Goal: Task Accomplishment & Management: Complete application form

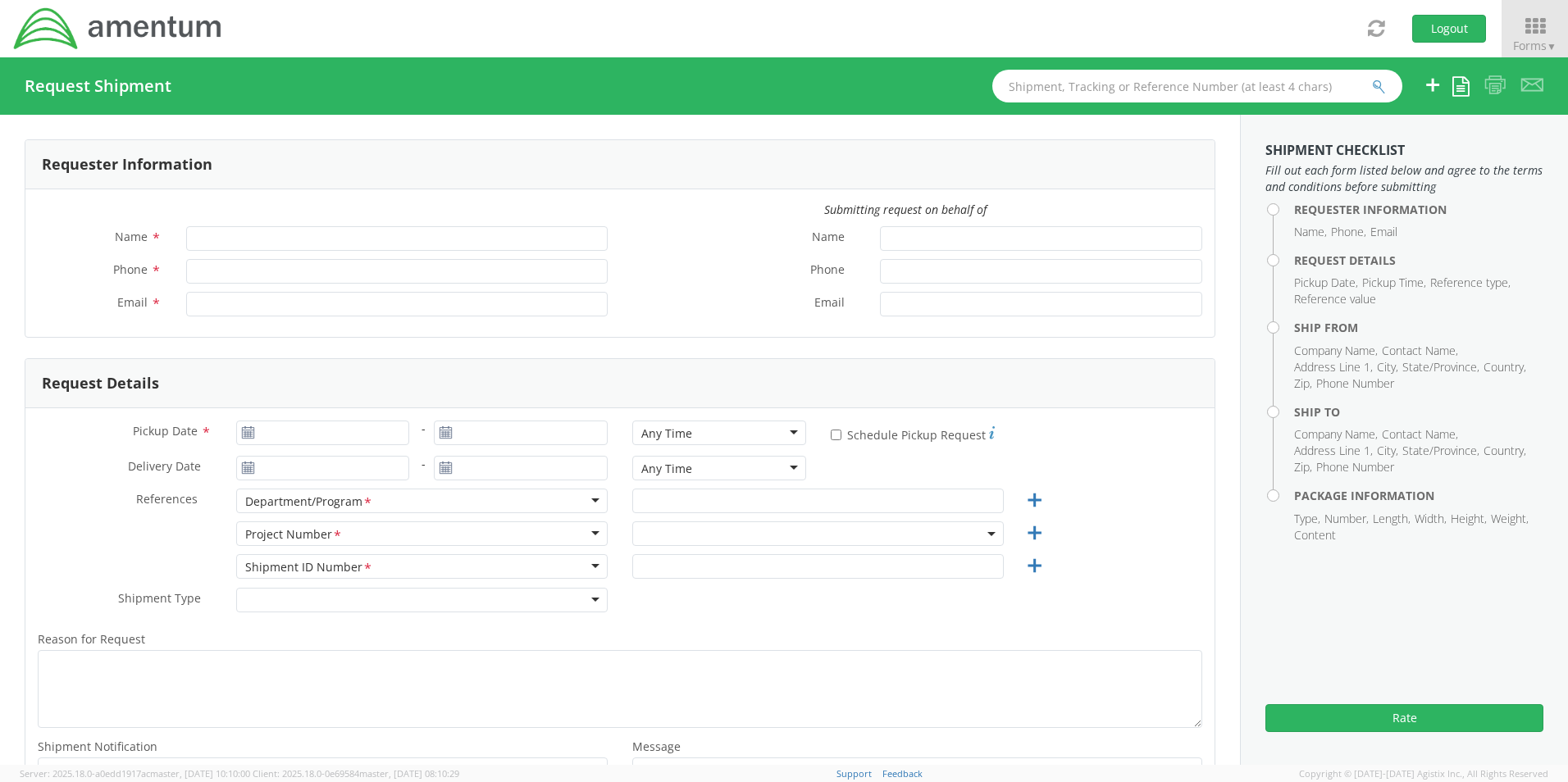
type input "[PERSON_NAME]"
type input "[PERSON_NAME][EMAIL_ADDRESS][DOMAIN_NAME]"
select select "OVHD.100619.00000"
type input "[DATE]"
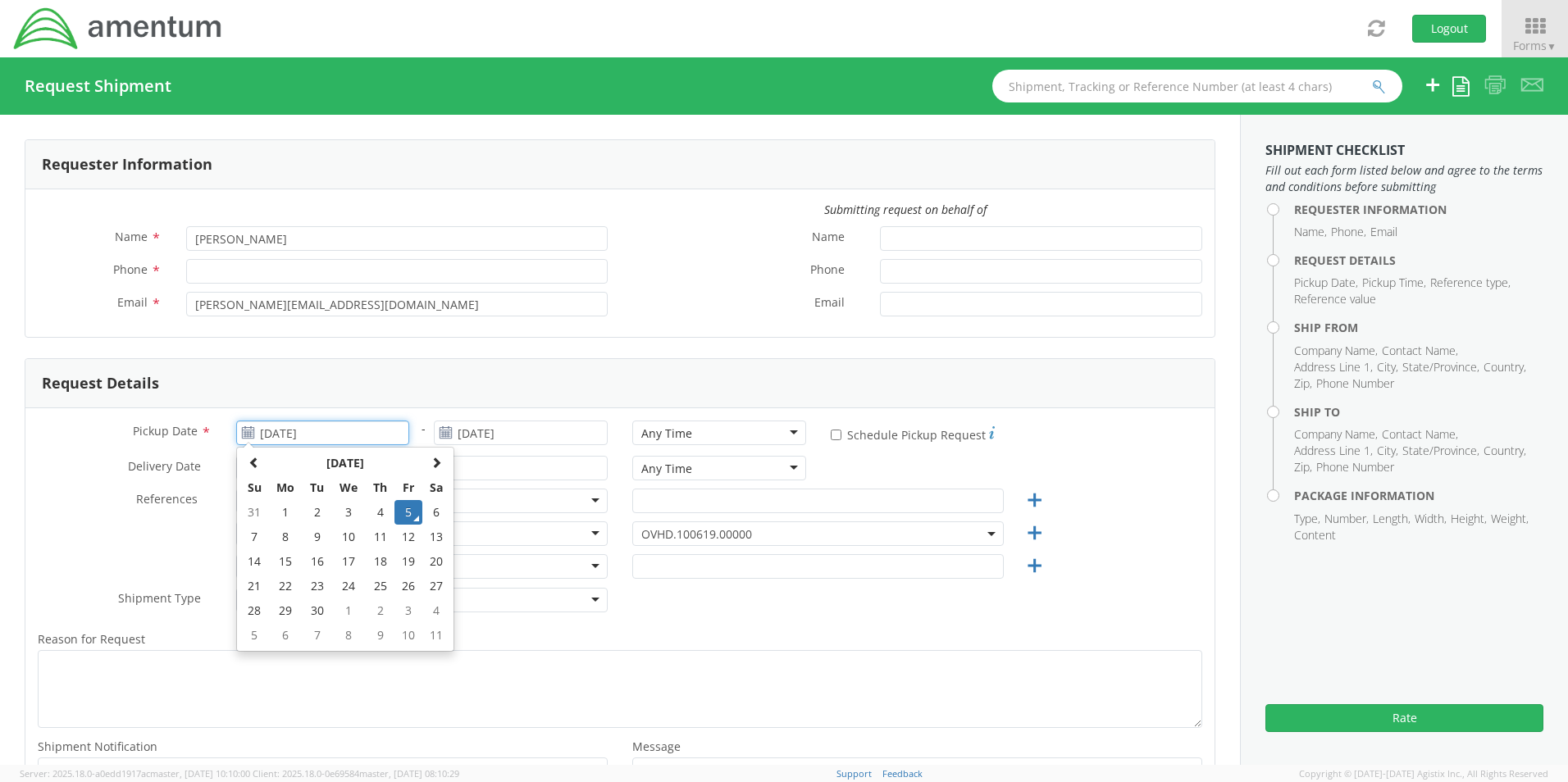
click at [348, 433] on input "[DATE]" at bounding box center [322, 433] width 174 height 24
click at [403, 512] on td "5" at bounding box center [408, 512] width 28 height 24
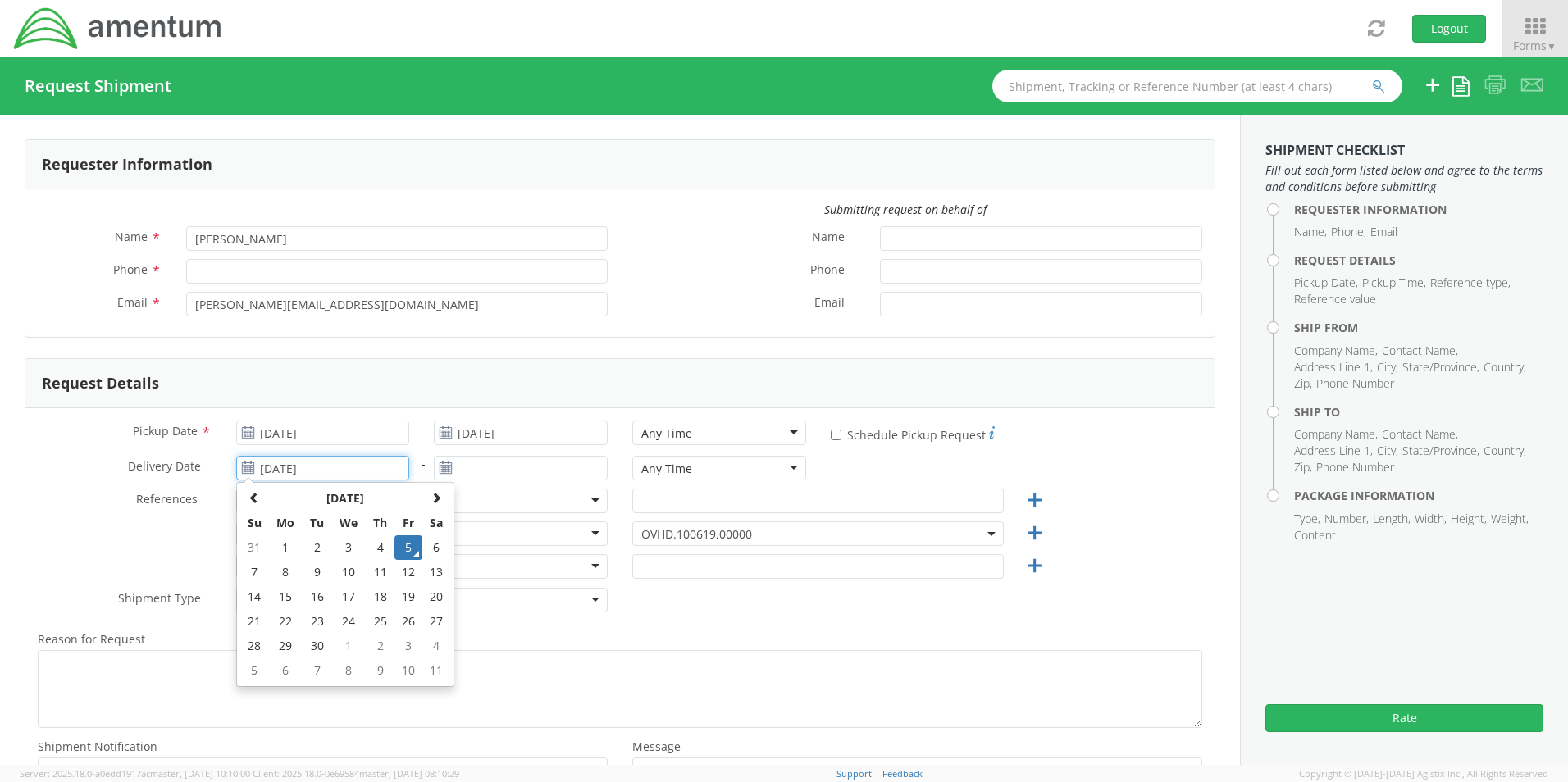
click at [354, 467] on input "[DATE]" at bounding box center [322, 467] width 174 height 24
click at [280, 568] on td "8" at bounding box center [286, 572] width 35 height 24
type input "[DATE]"
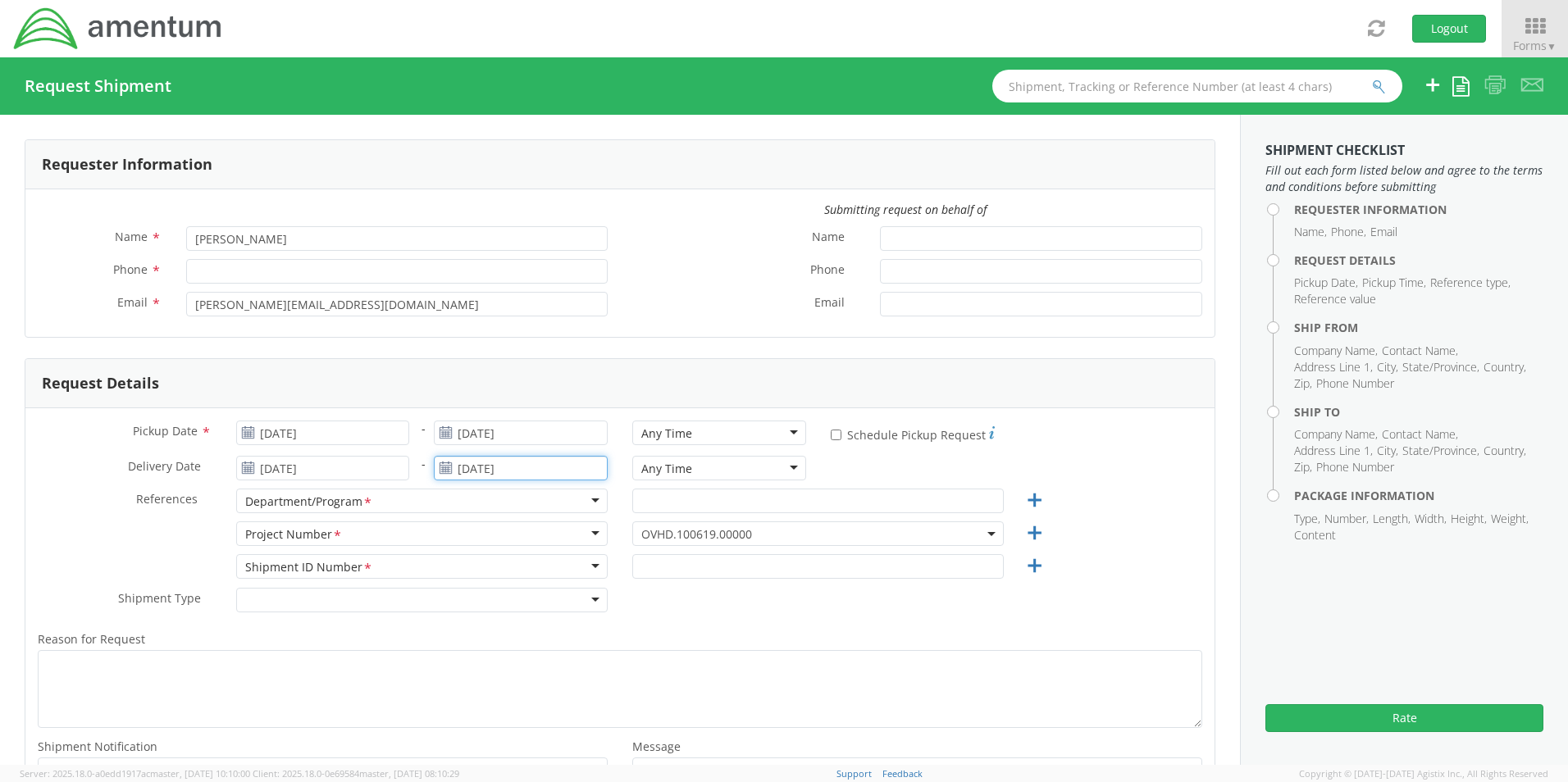
click at [526, 462] on input "[DATE]" at bounding box center [520, 467] width 174 height 24
click at [484, 575] on td "8" at bounding box center [484, 572] width 35 height 24
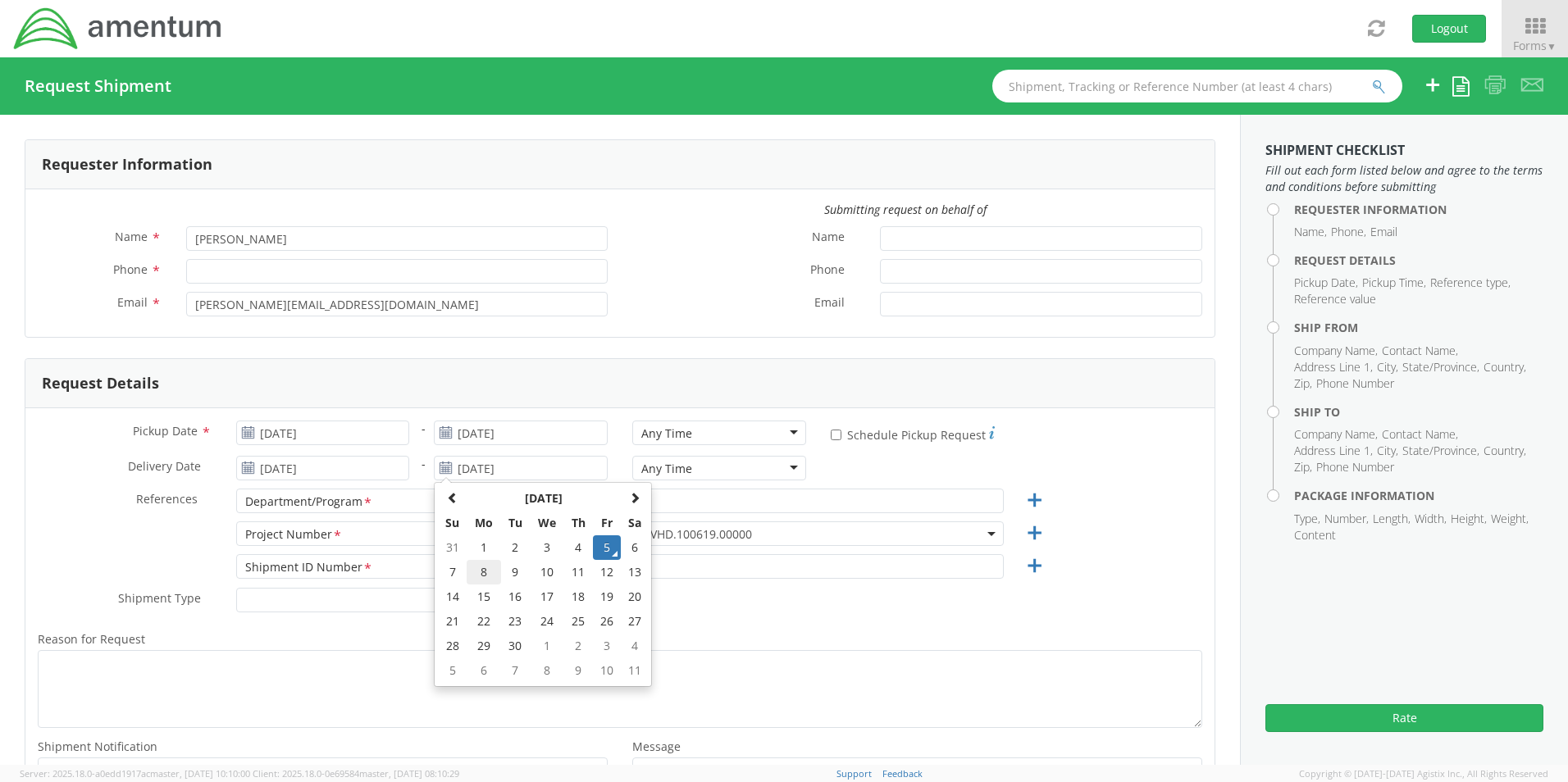
type input "[DATE]"
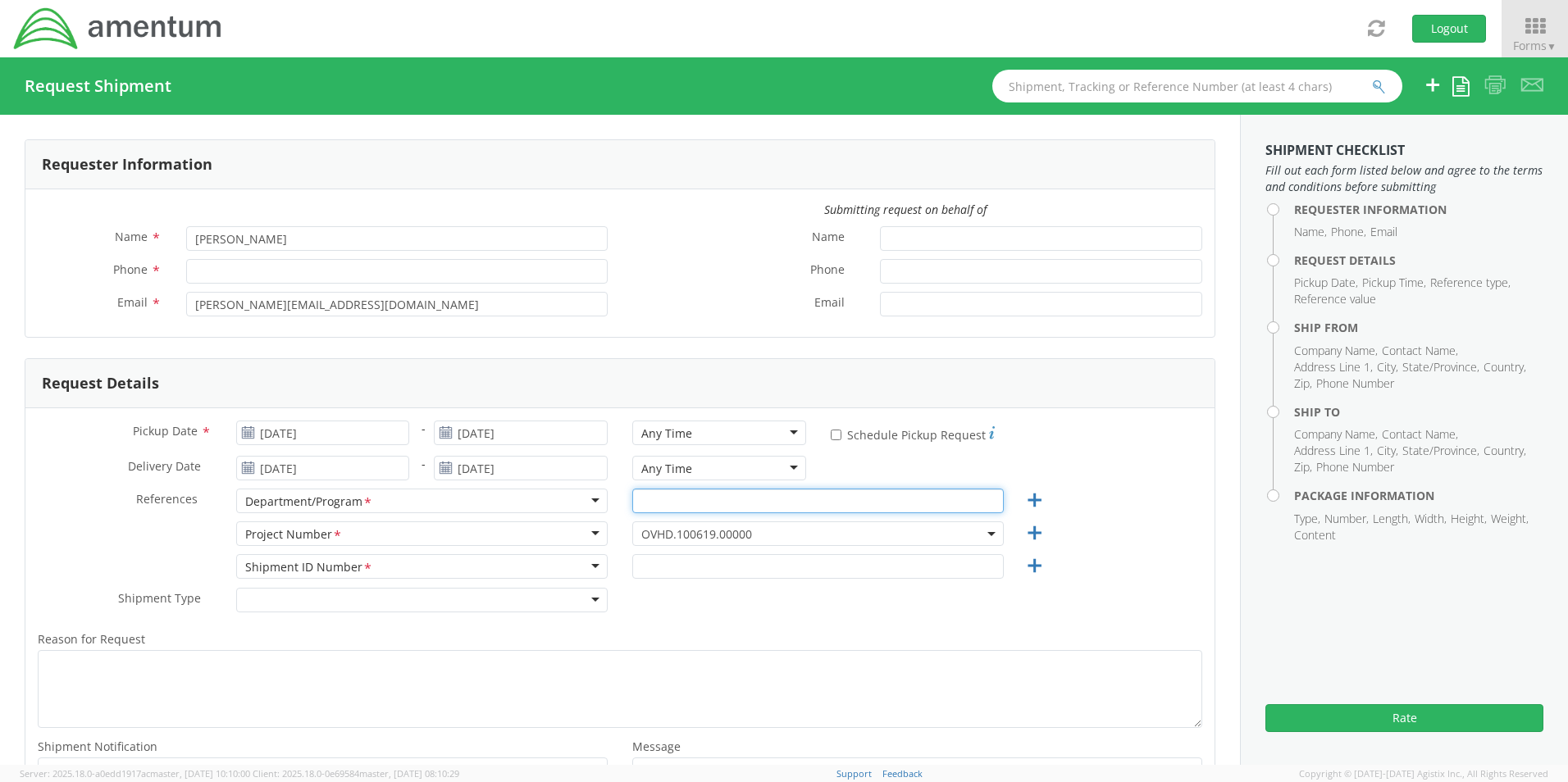
click at [649, 497] on input "text" at bounding box center [818, 500] width 372 height 24
type input "DICCE"
click at [762, 532] on span "OVHD.100619.00000" at bounding box center [818, 534] width 354 height 16
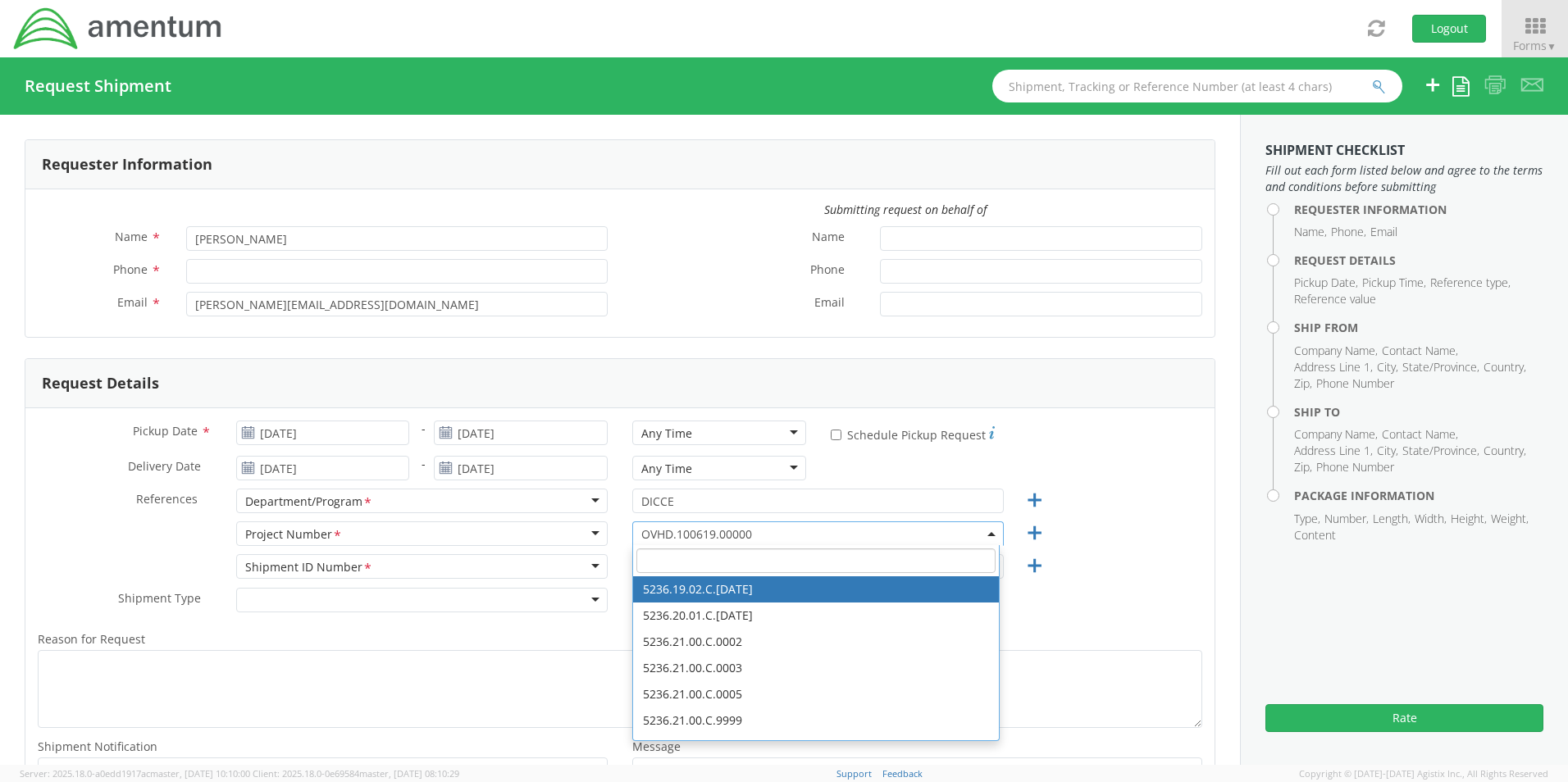
click at [646, 568] on input "search" at bounding box center [815, 561] width 359 height 24
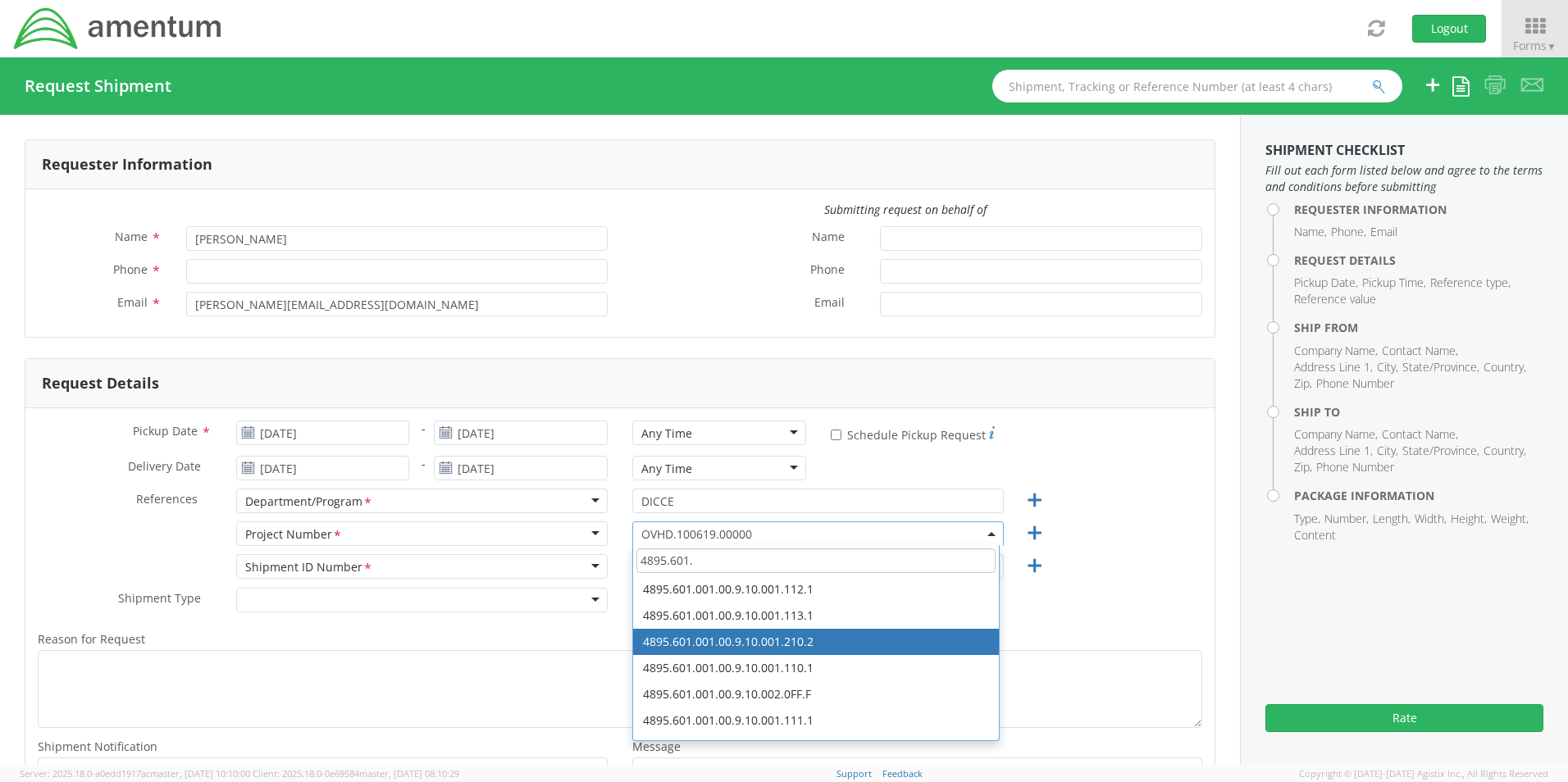
type input "4895.601."
select select "4895.601.001.00.9.10.001.210.2"
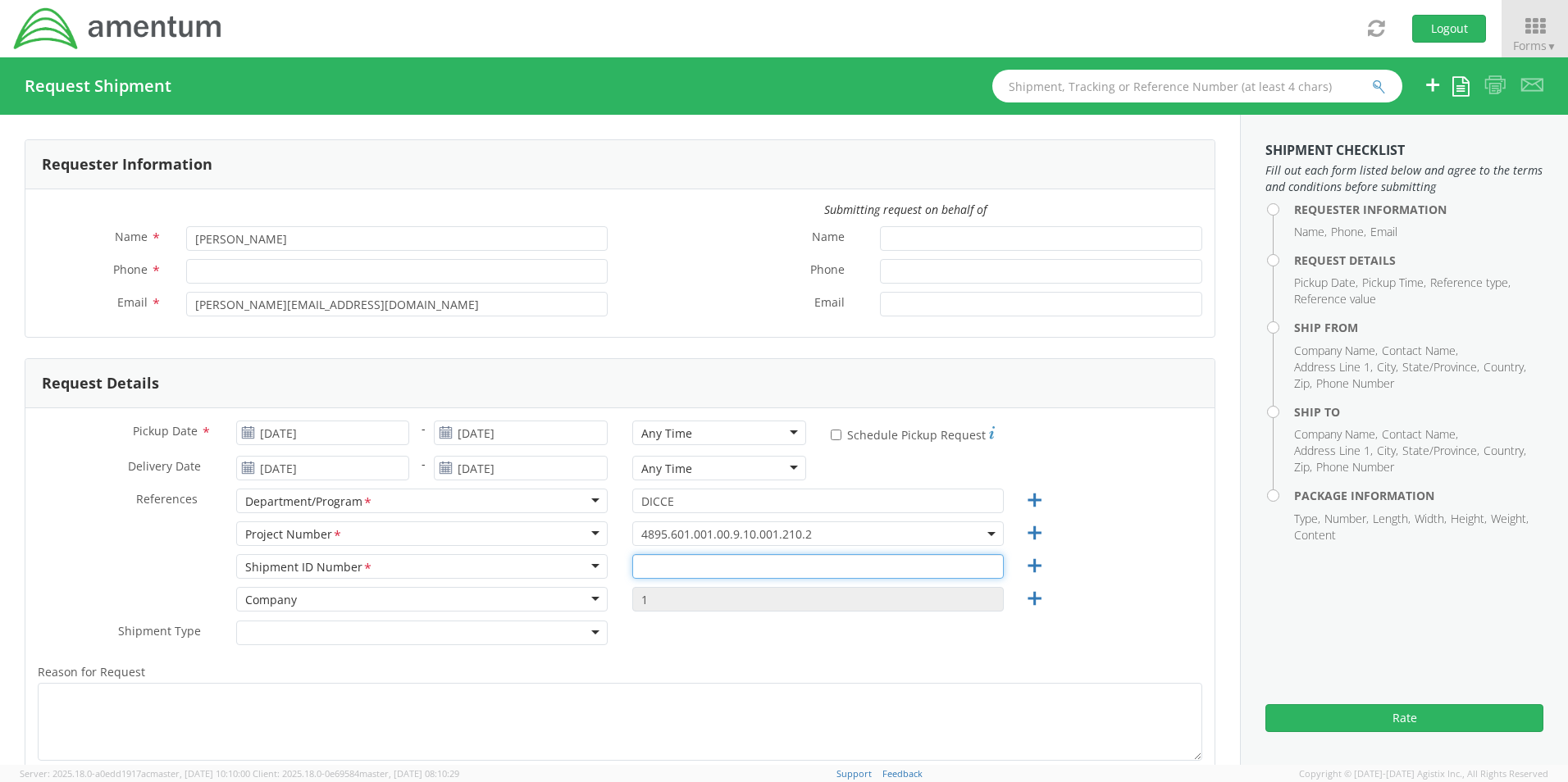
drag, startPoint x: 645, startPoint y: 565, endPoint x: 645, endPoint y: 584, distance: 19.0
click input "text"
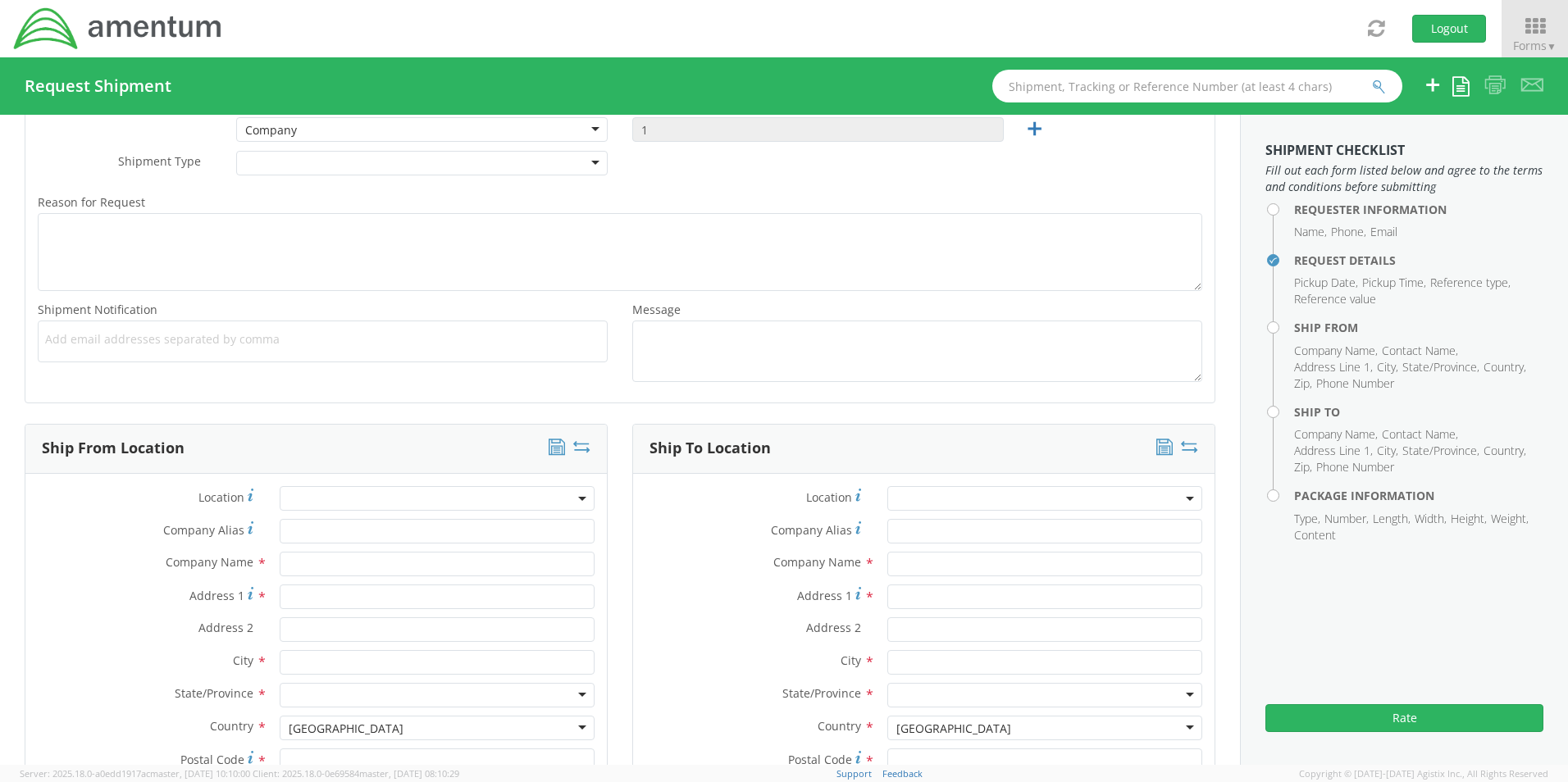
scroll to position [568, 0]
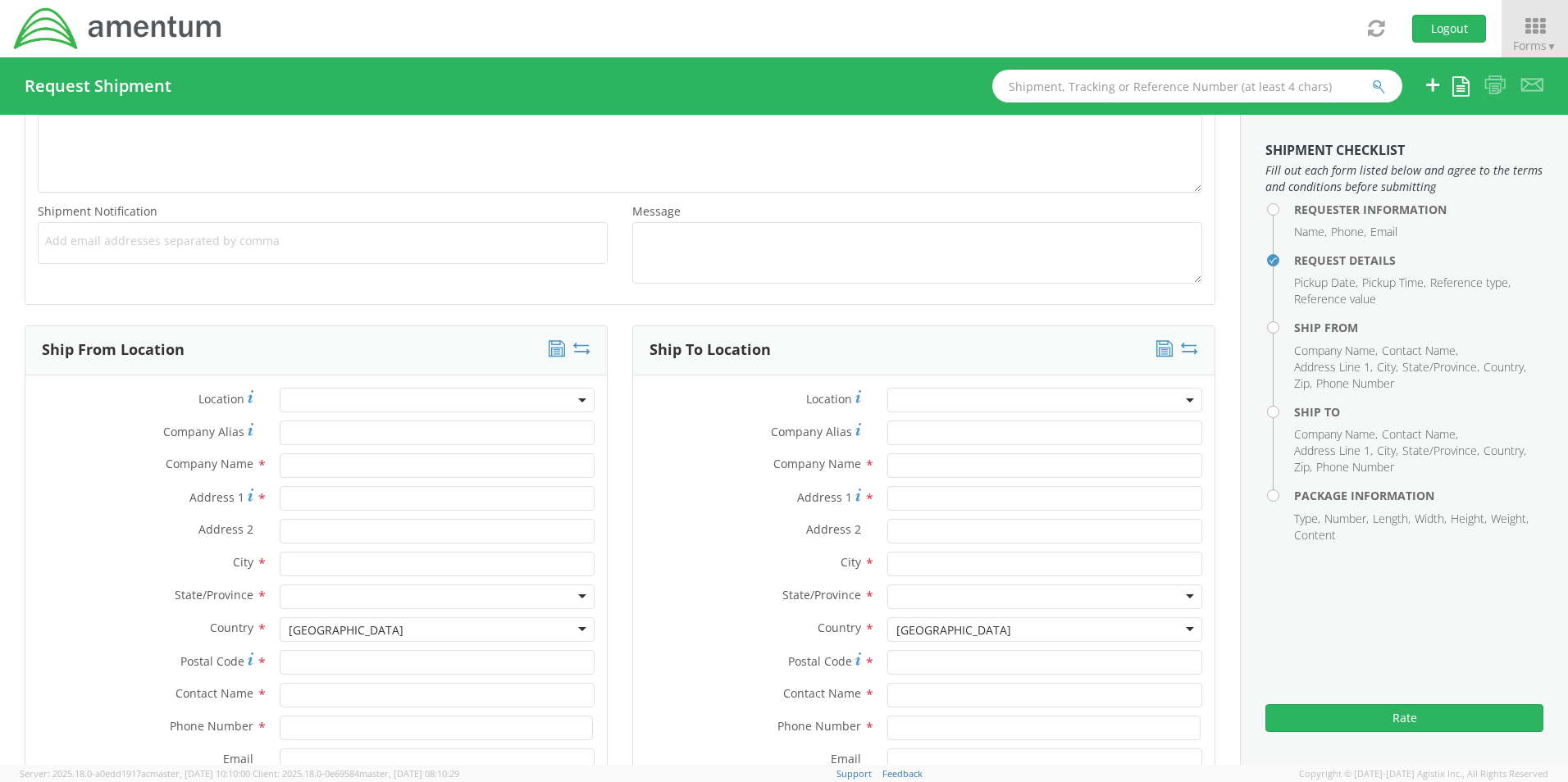
type input "4895.601.001.00.9.10.001.210.2"
click input "text"
type input "Amentum"
type input "[STREET_ADDRESS]"
type input "Suite #1325"
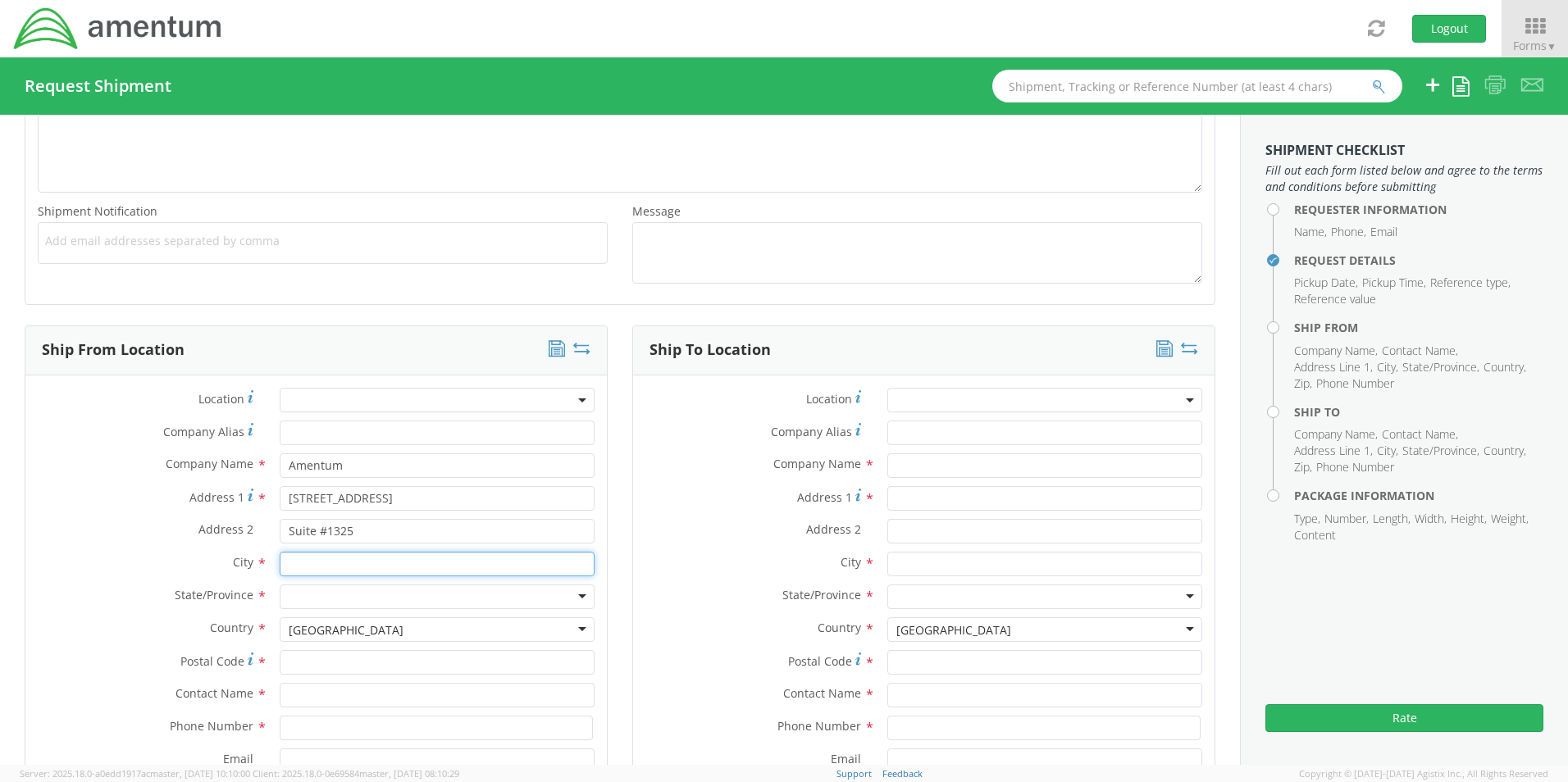
type input "Independence"
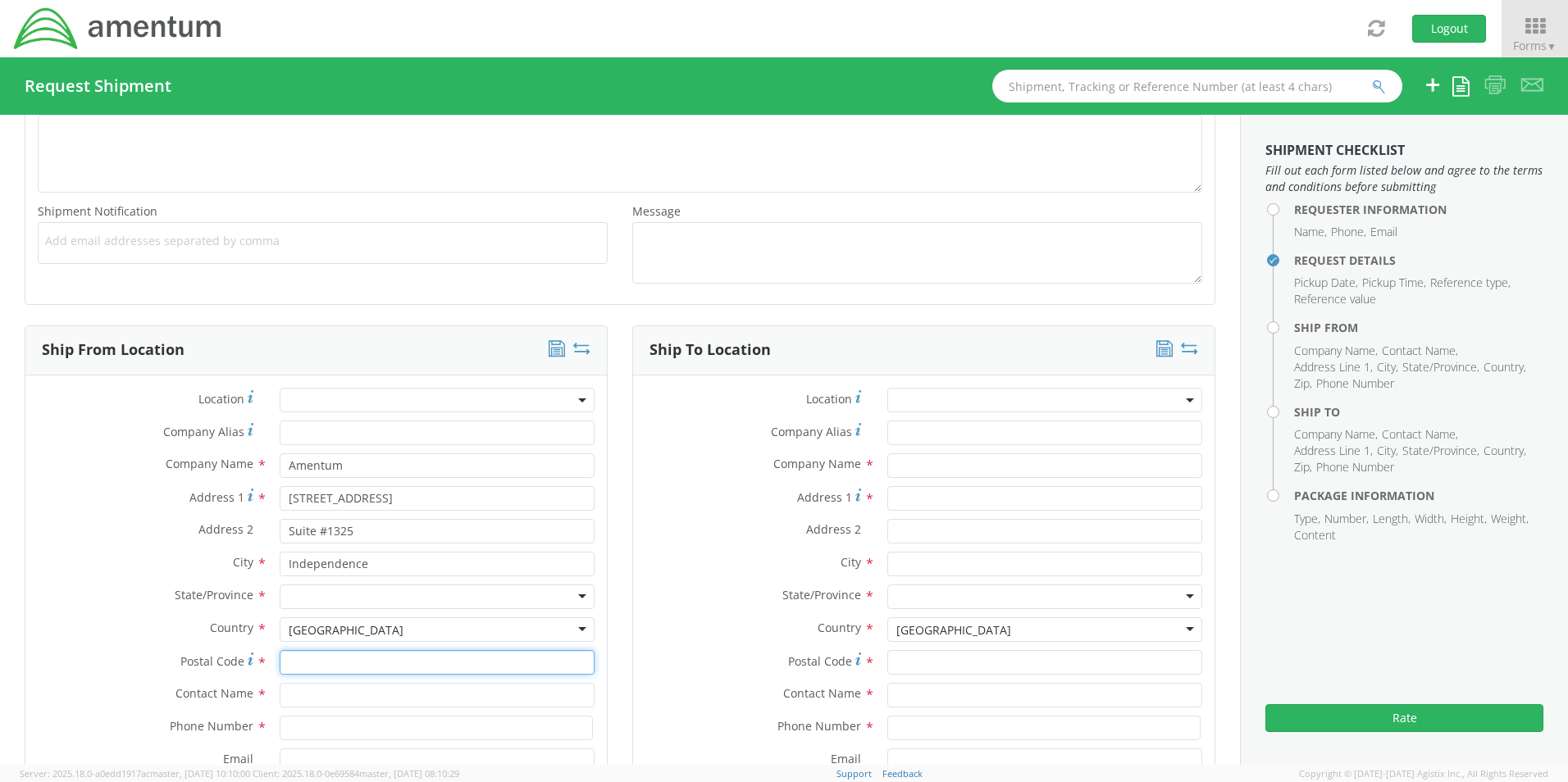
type input "44131"
type input "[PERSON_NAME]"
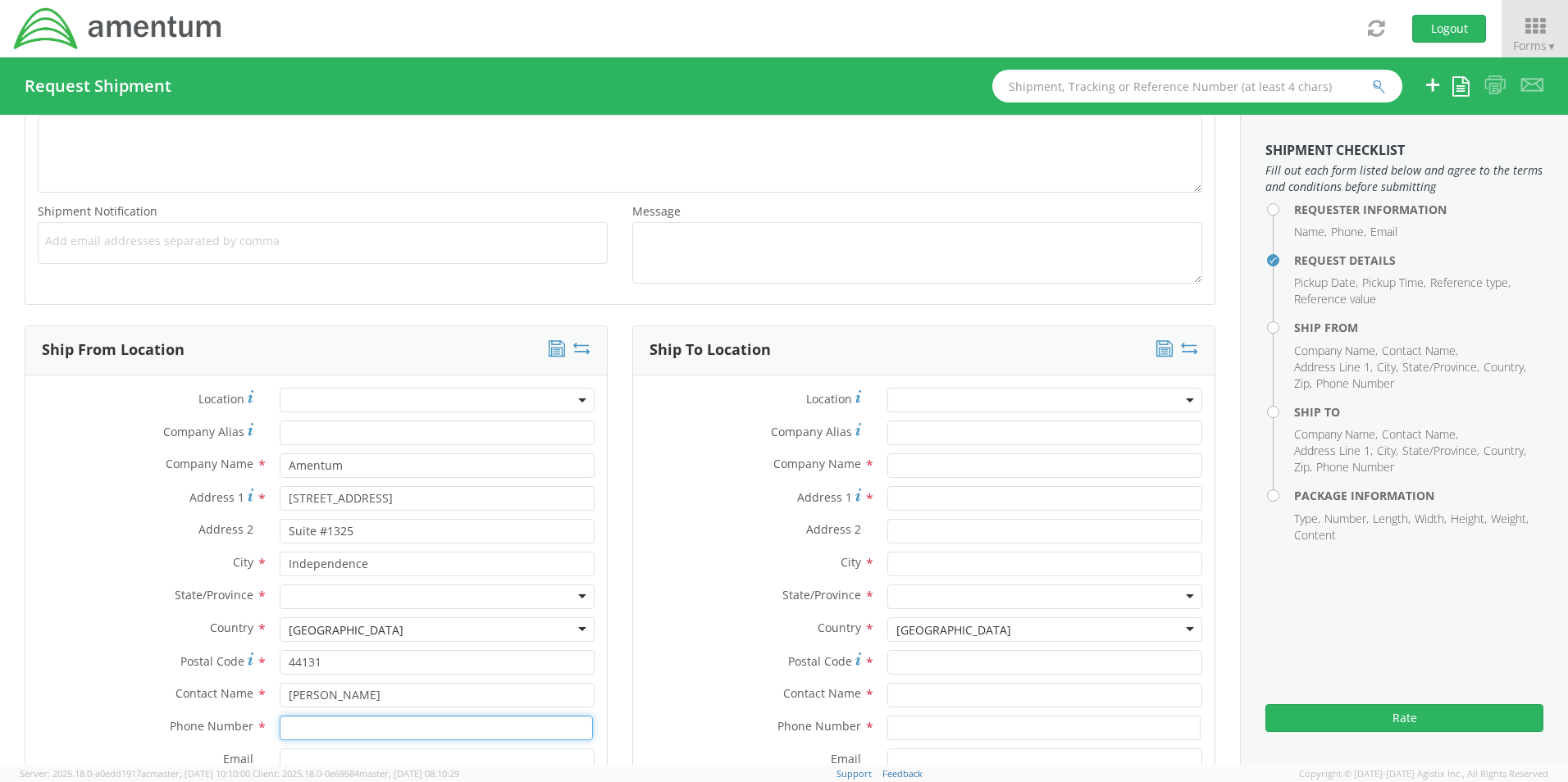
type input "[PHONE_NUMBER]"
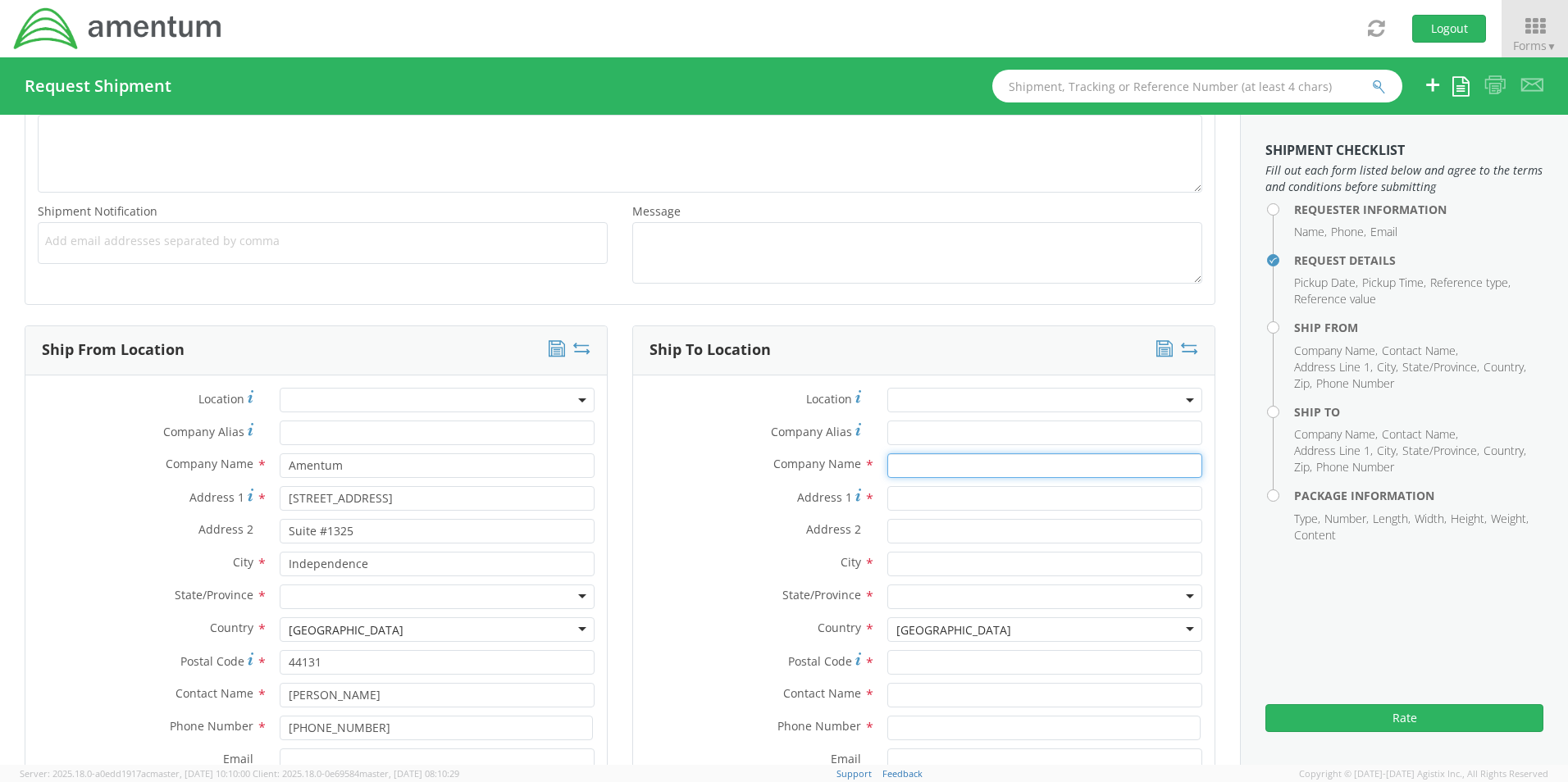
type input "Winncom Technologies Corp."
type input "[STREET_ADDRESS]"
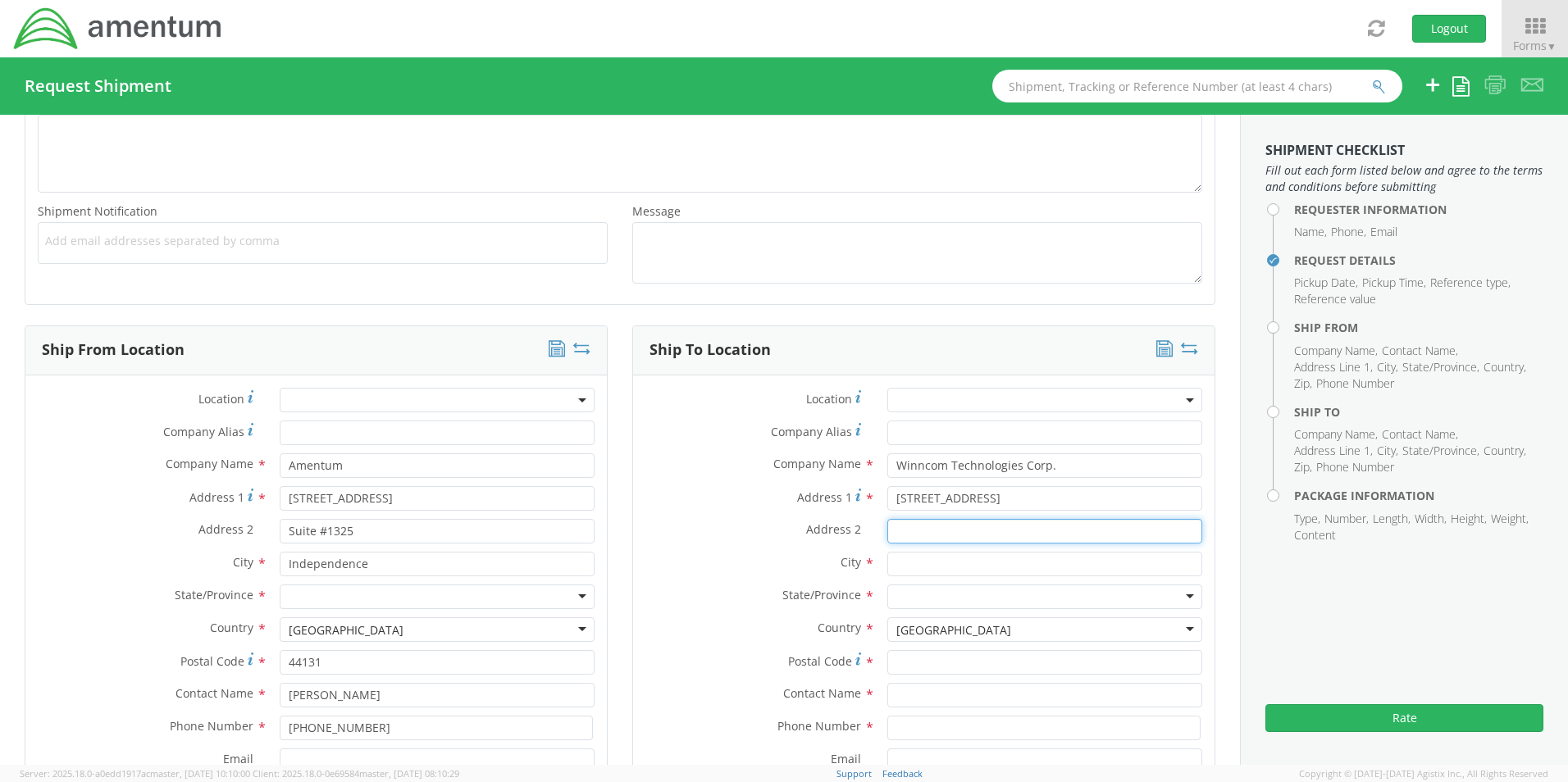
type input "Unit B"
type input "Solon"
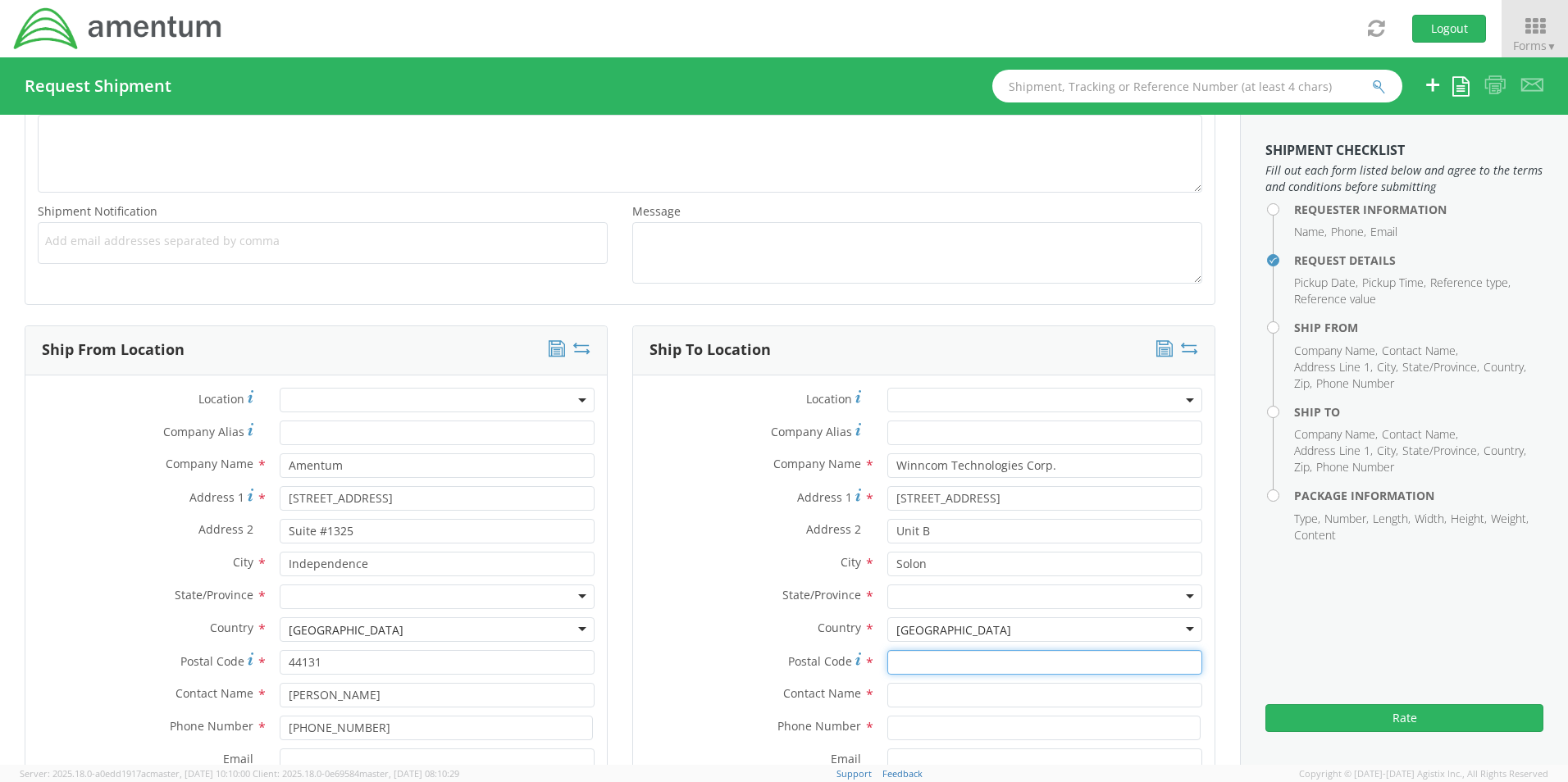
type input "44139"
type input "[PERSON_NAME]"
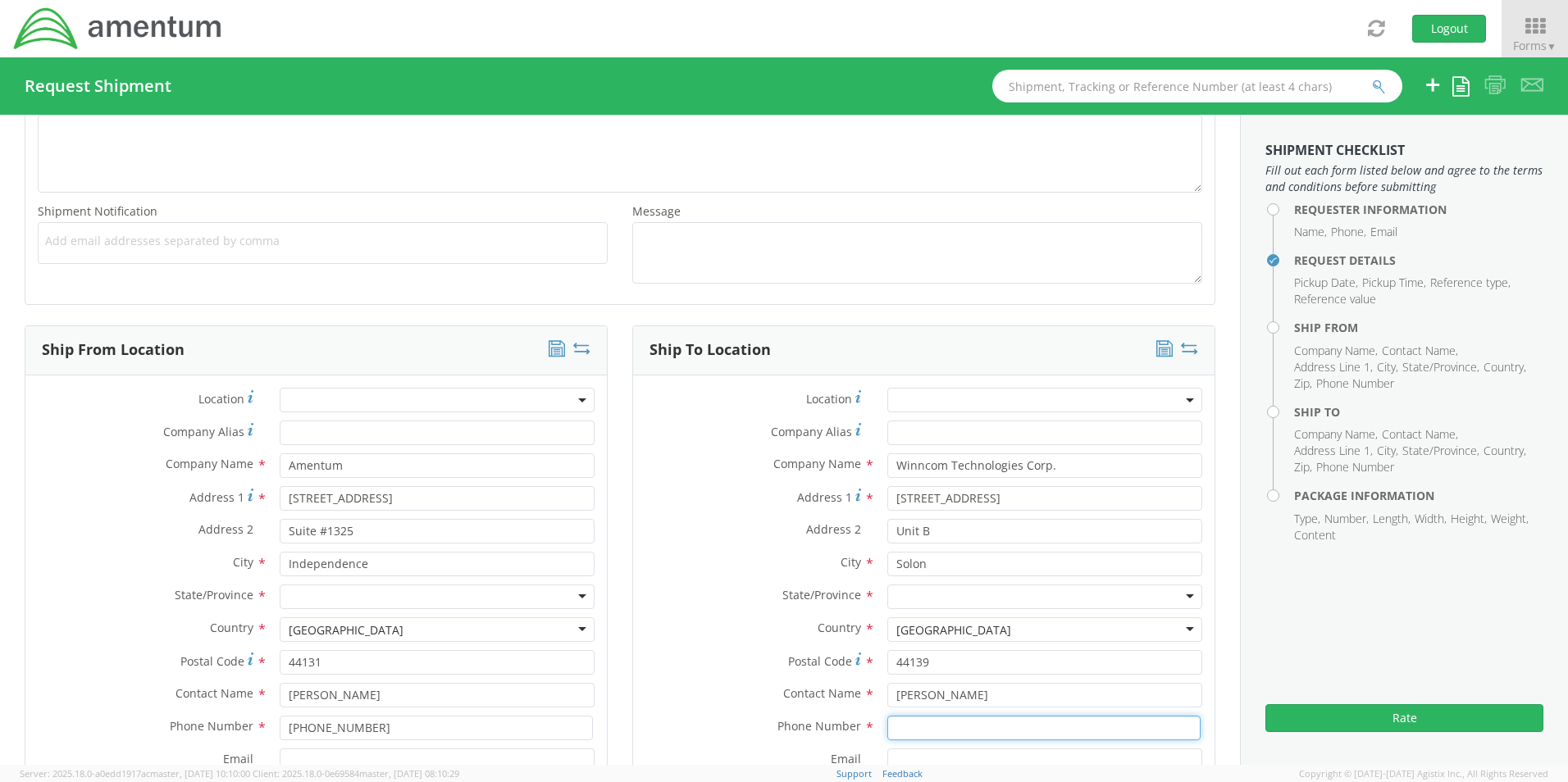
type input "[PHONE_NUMBER]"
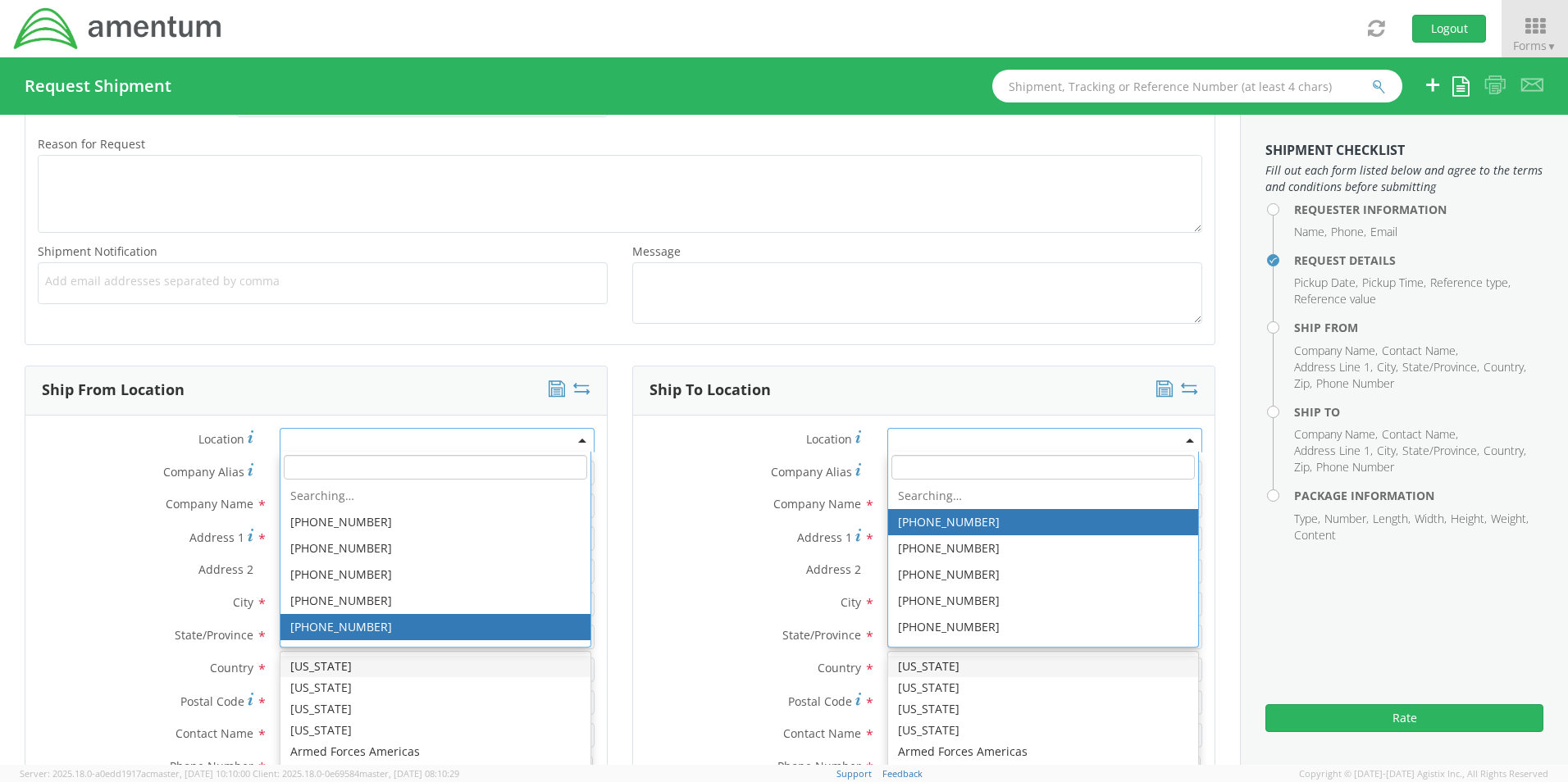
scroll to position [528, 0]
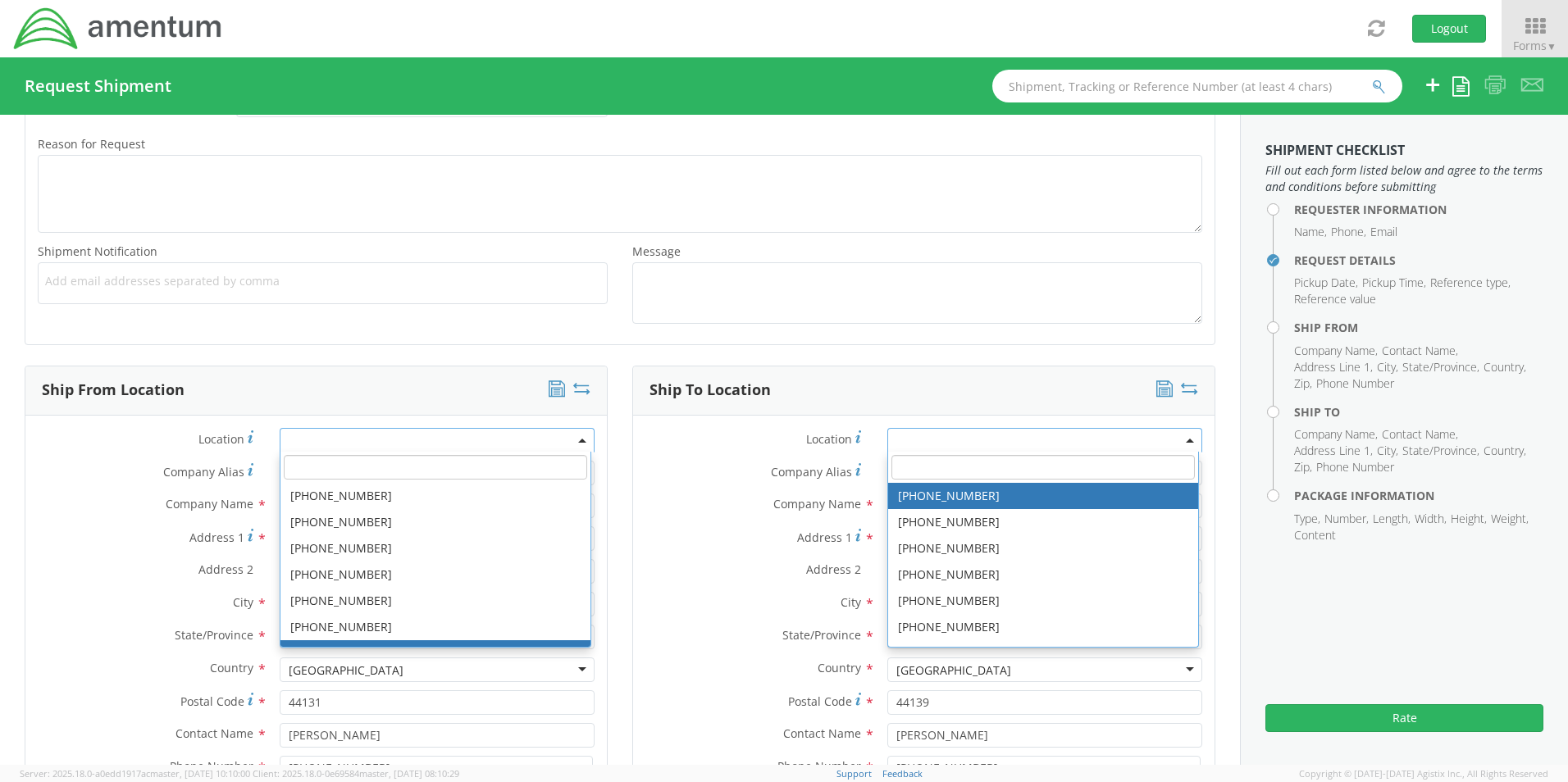
click label "Postal Code *"
click input "44139"
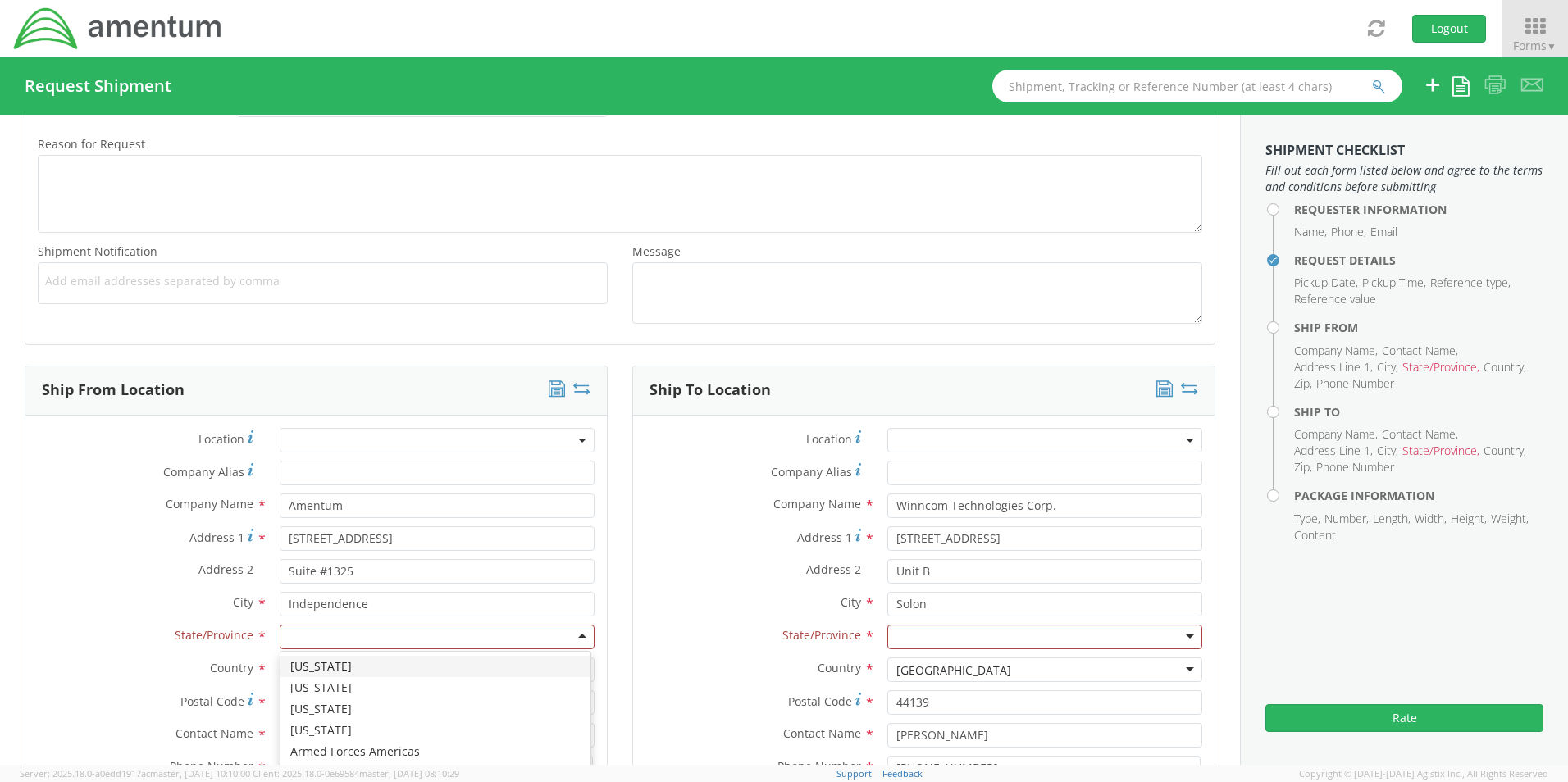
click div
type input "O"
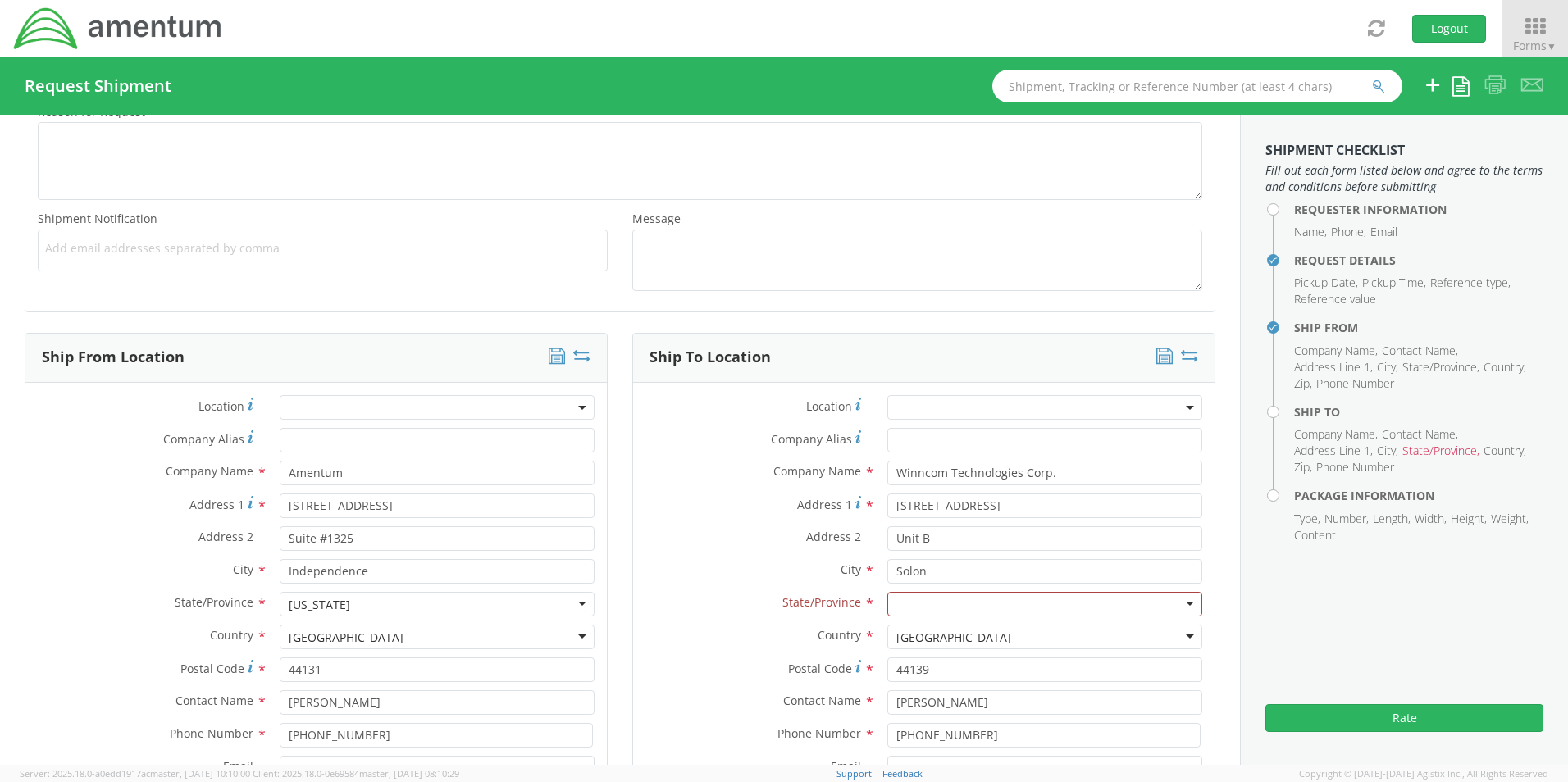
scroll to position [680, 0]
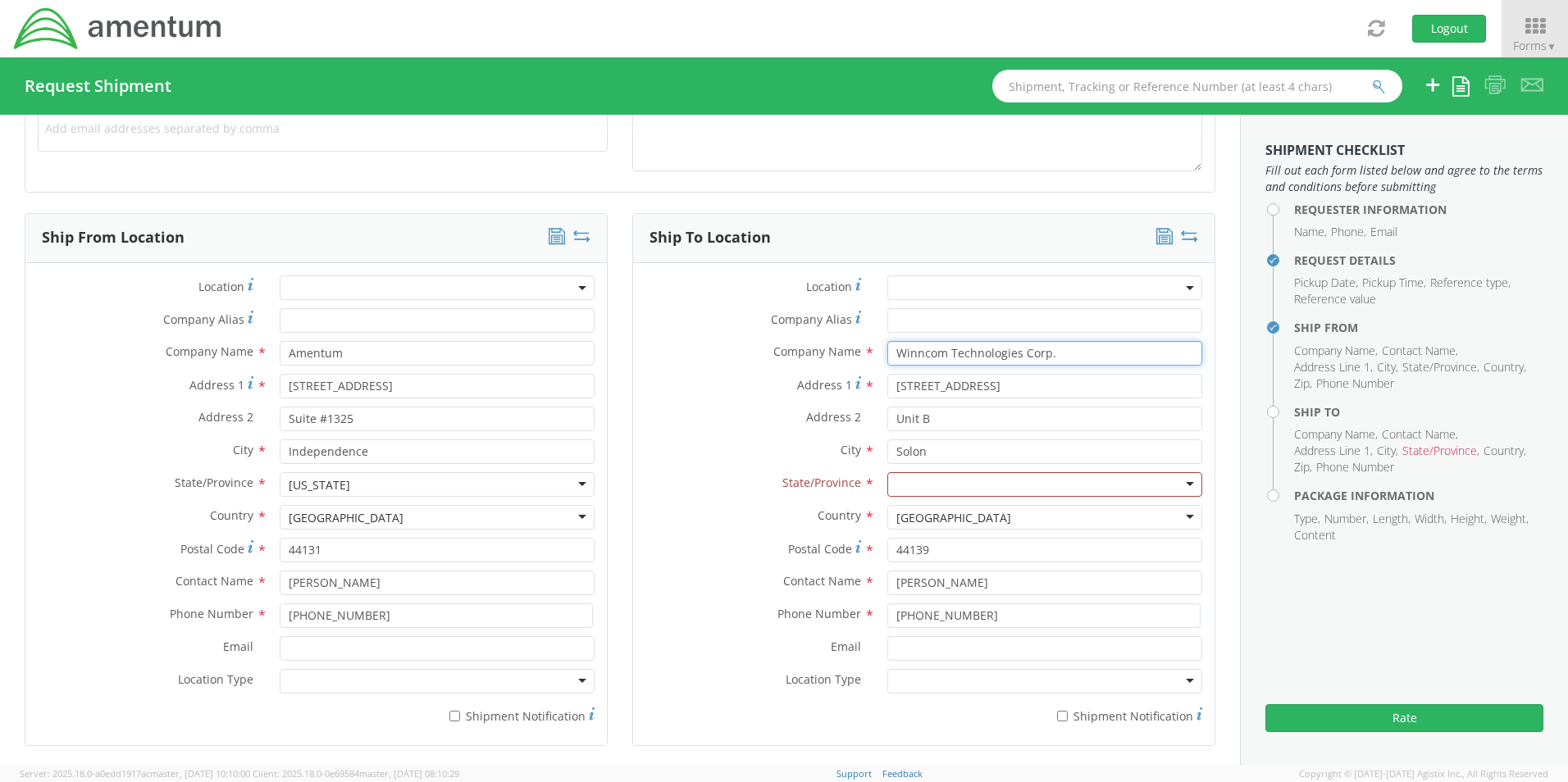
click input "Winncom Technologies Corp."
type input "W"
click input "[PHONE_NUMBER]"
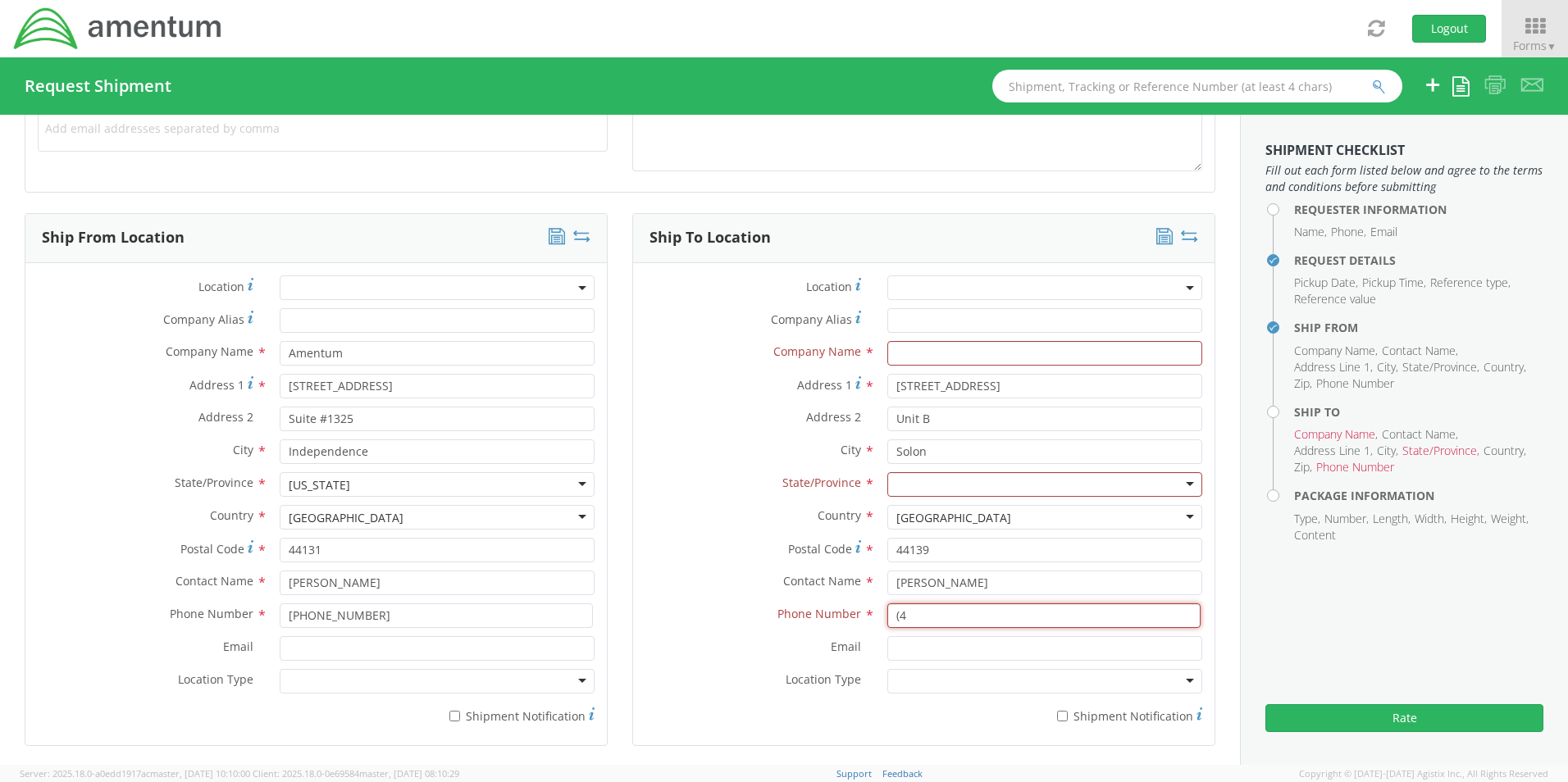
type input "("
click input "[PERSON_NAME]"
type input "R"
click input "44139"
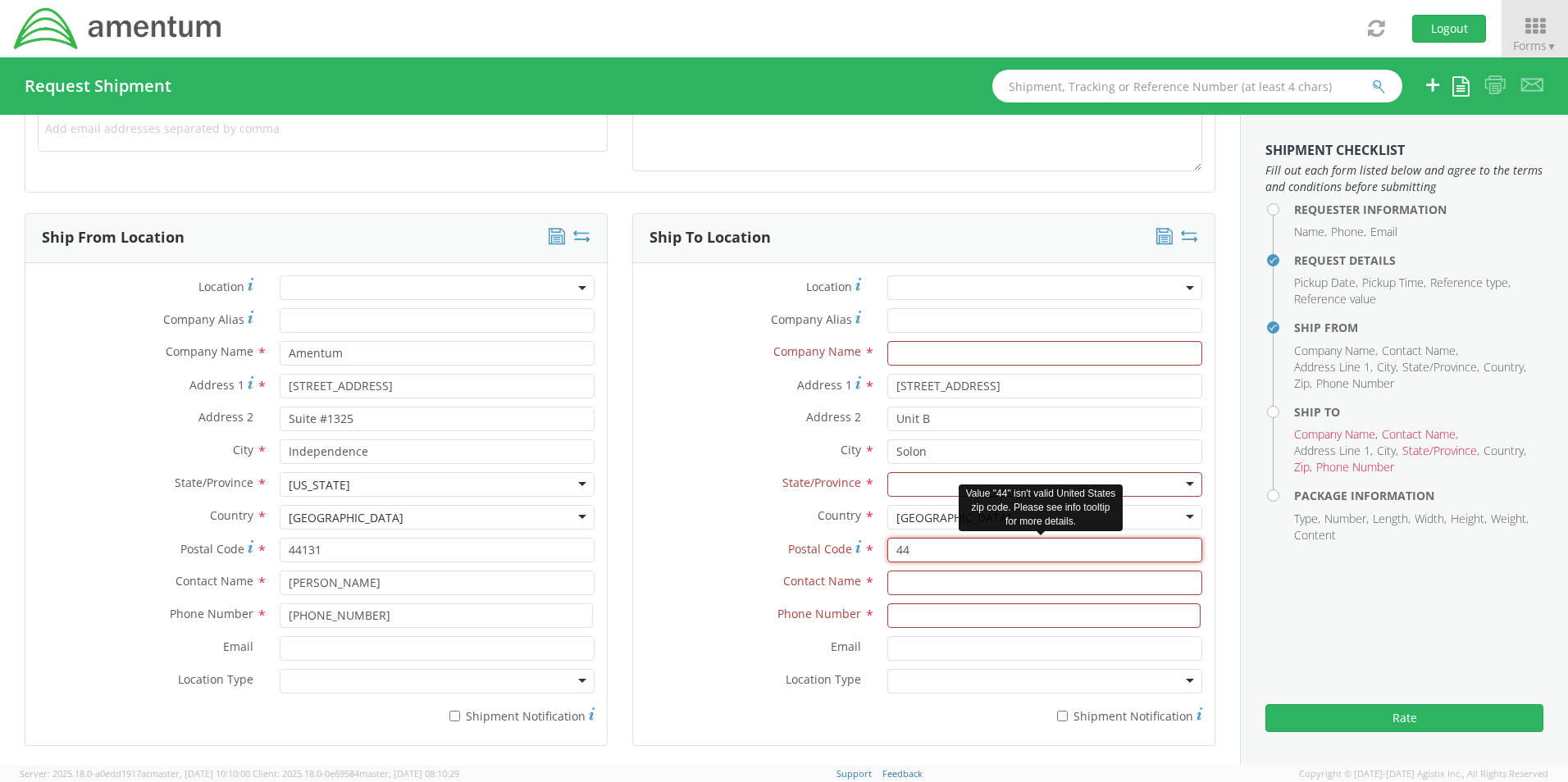
type input "4"
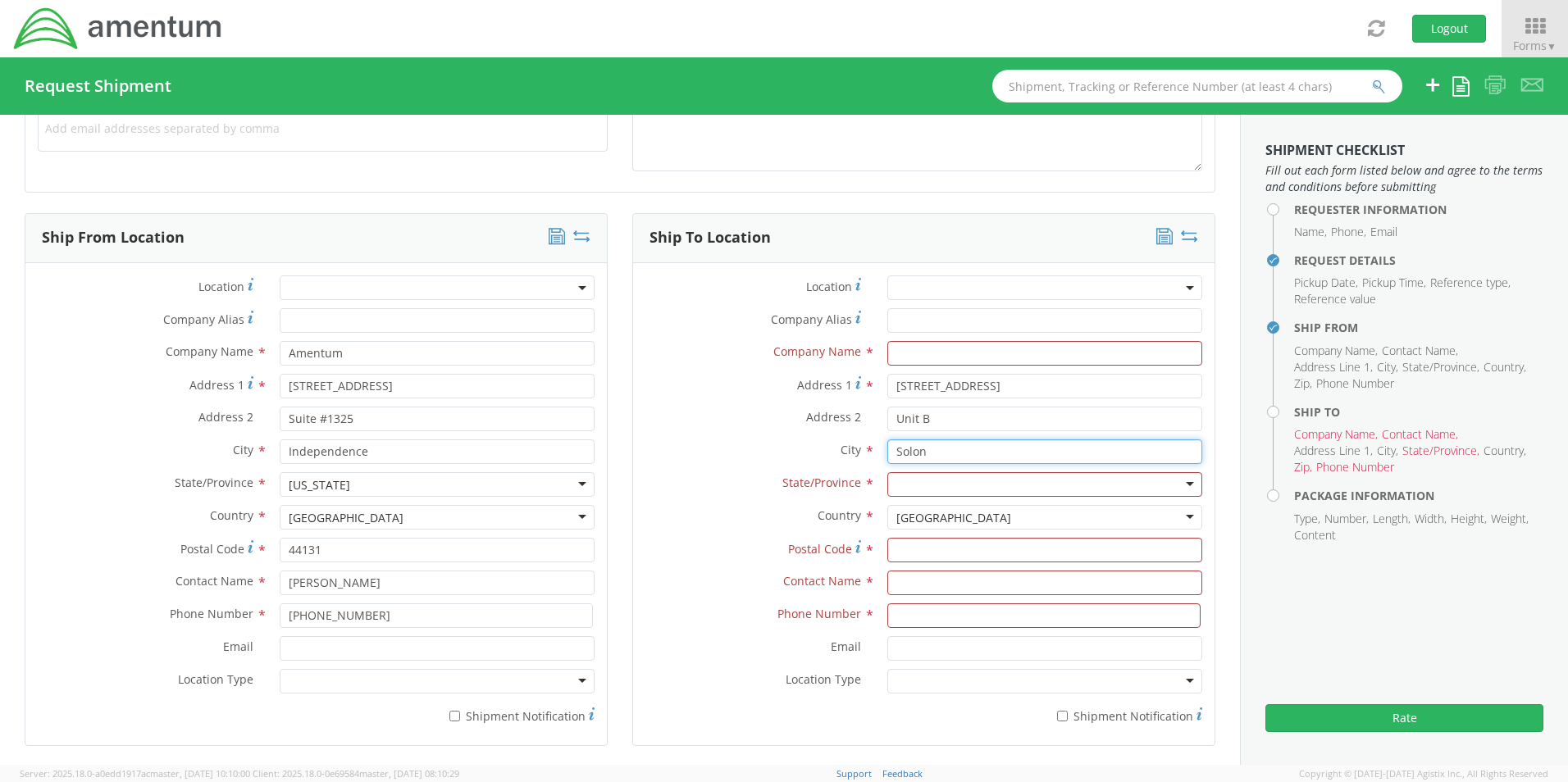
click input "Solon"
type input "S"
click input "Unit B"
type input "U"
click input "[STREET_ADDRESS]"
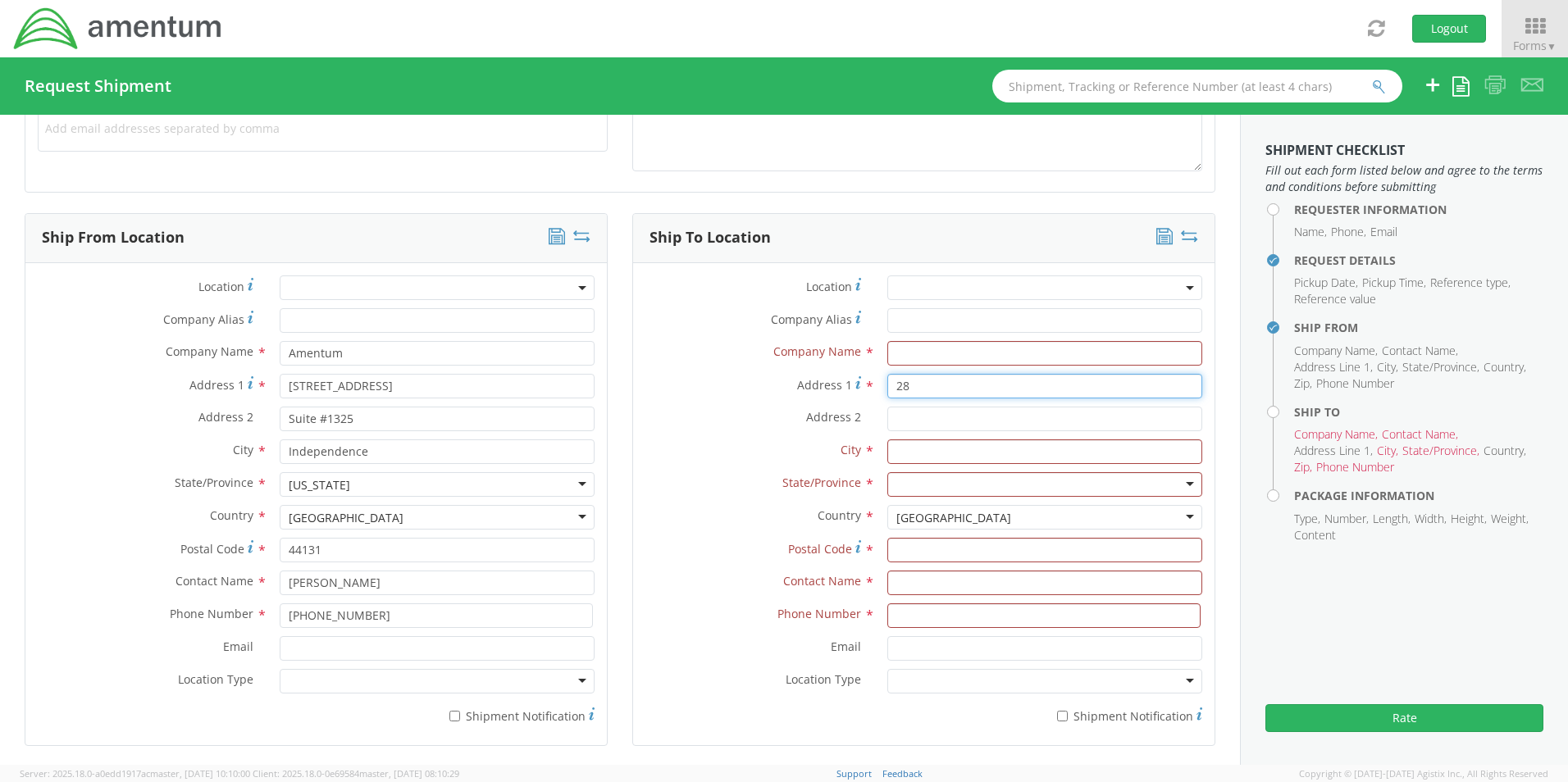
type input "2"
click input "text"
type input "URS Federal Services Intl. Inc."
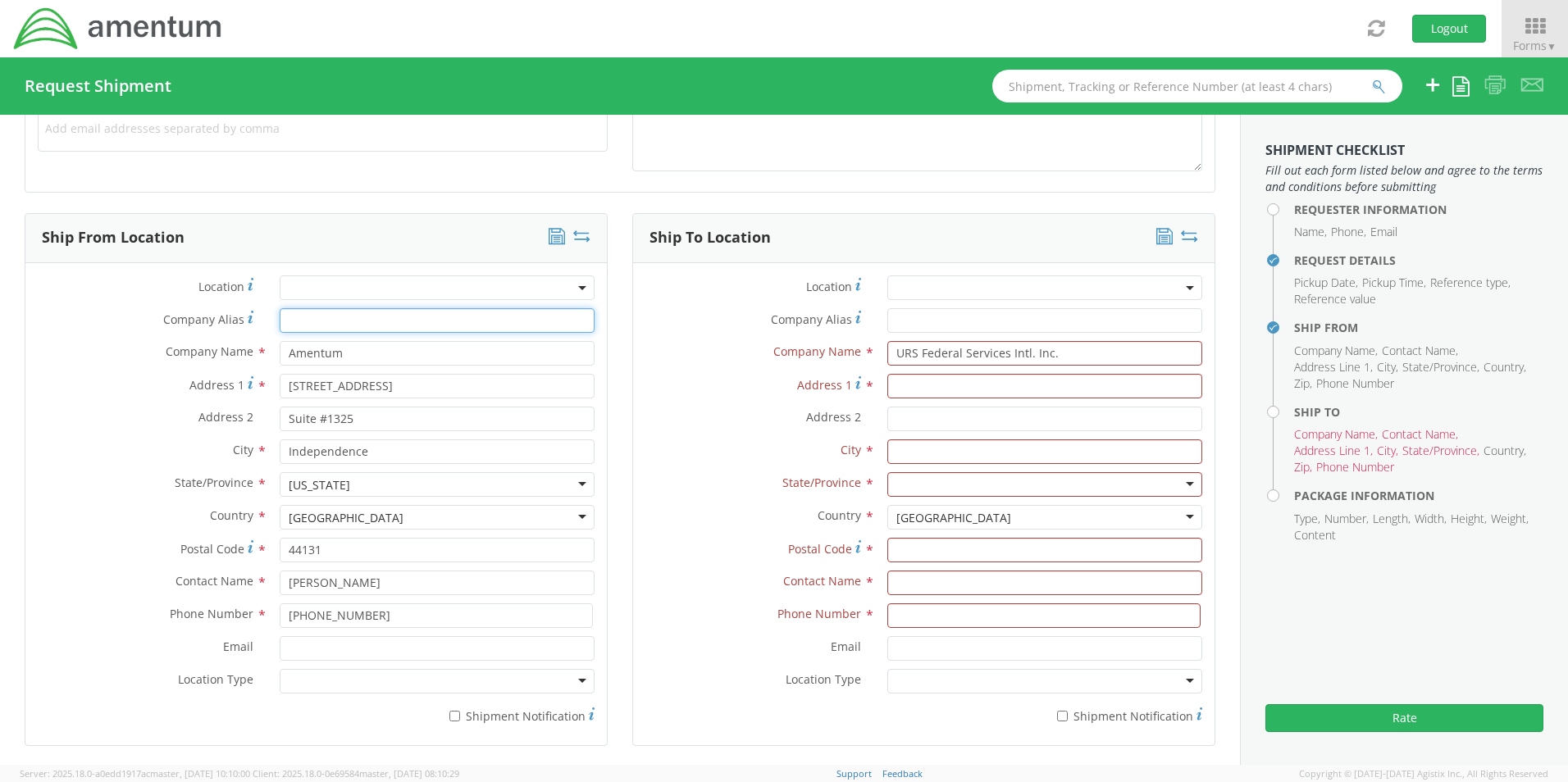
type input "URS Federal Services Intl. Inc."
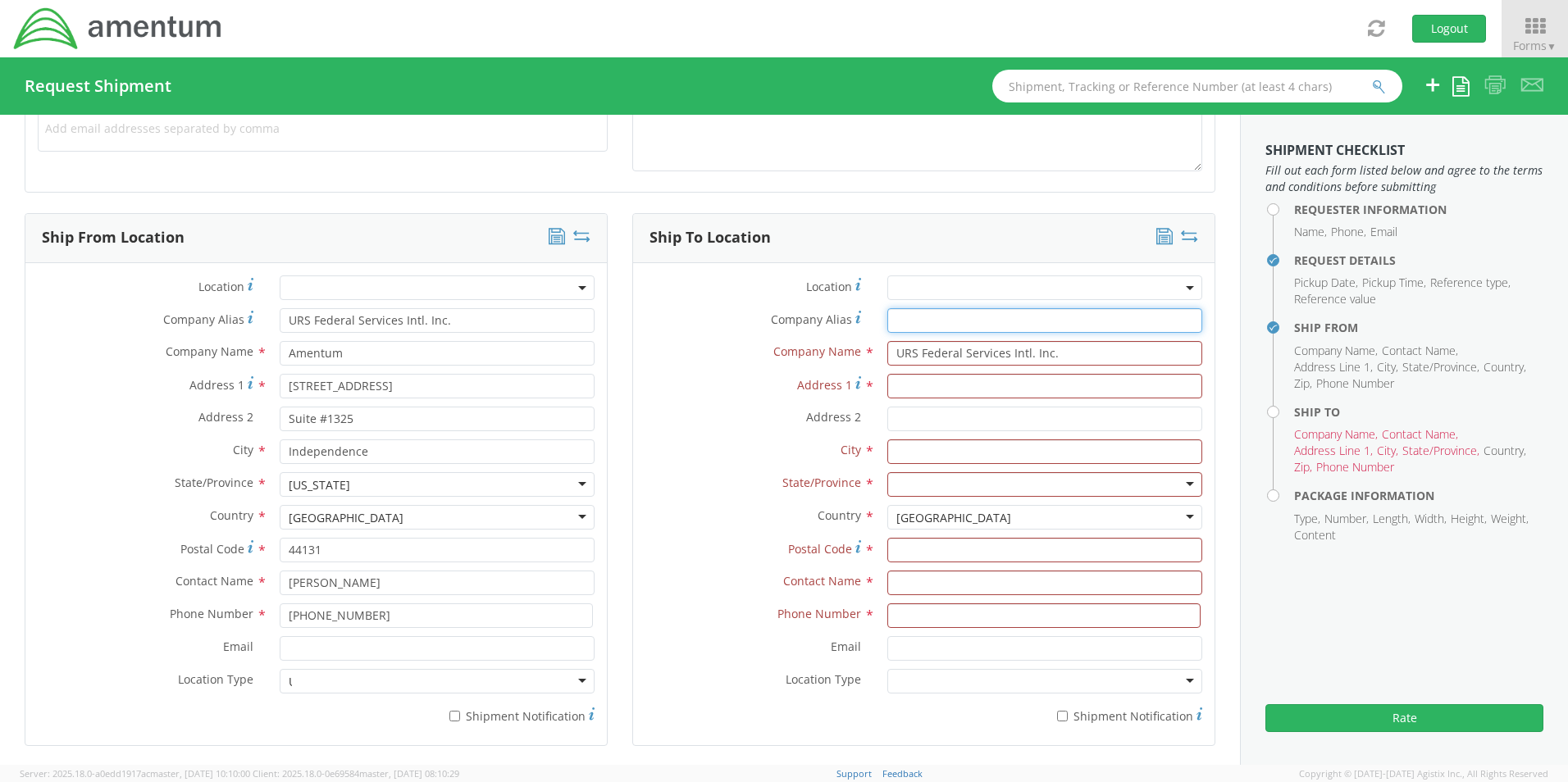
type input "URS Federal Services Intl. Inc."
type input "Attention: Lockbox 116323"
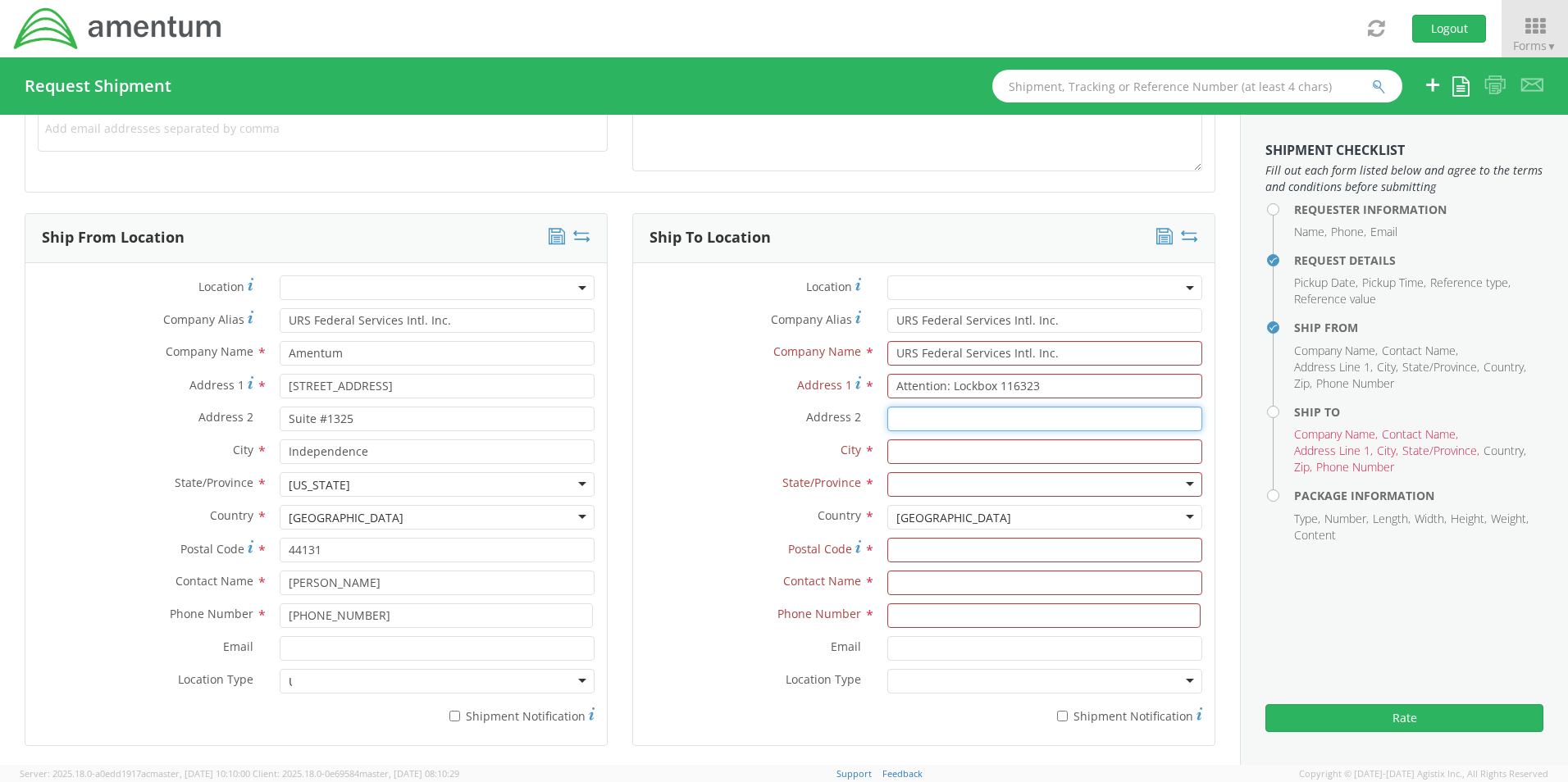
type input "[STREET_ADDRESS]"
type input "[GEOGRAPHIC_DATA]"
type input "30281"
type input "[PERSON_NAME]"
type input "2167021304"
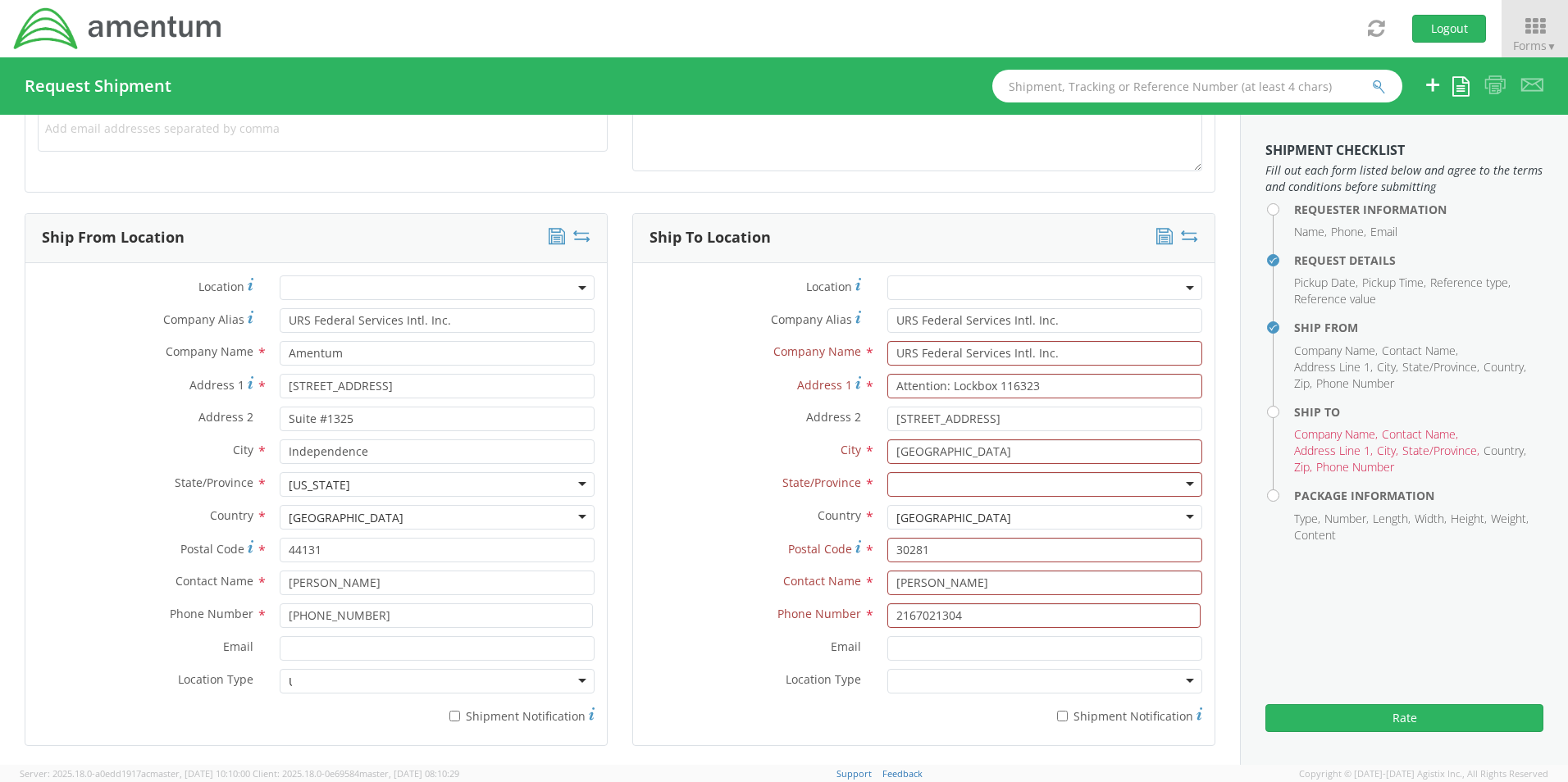
type input "URS Federal Services Intl. Inc."
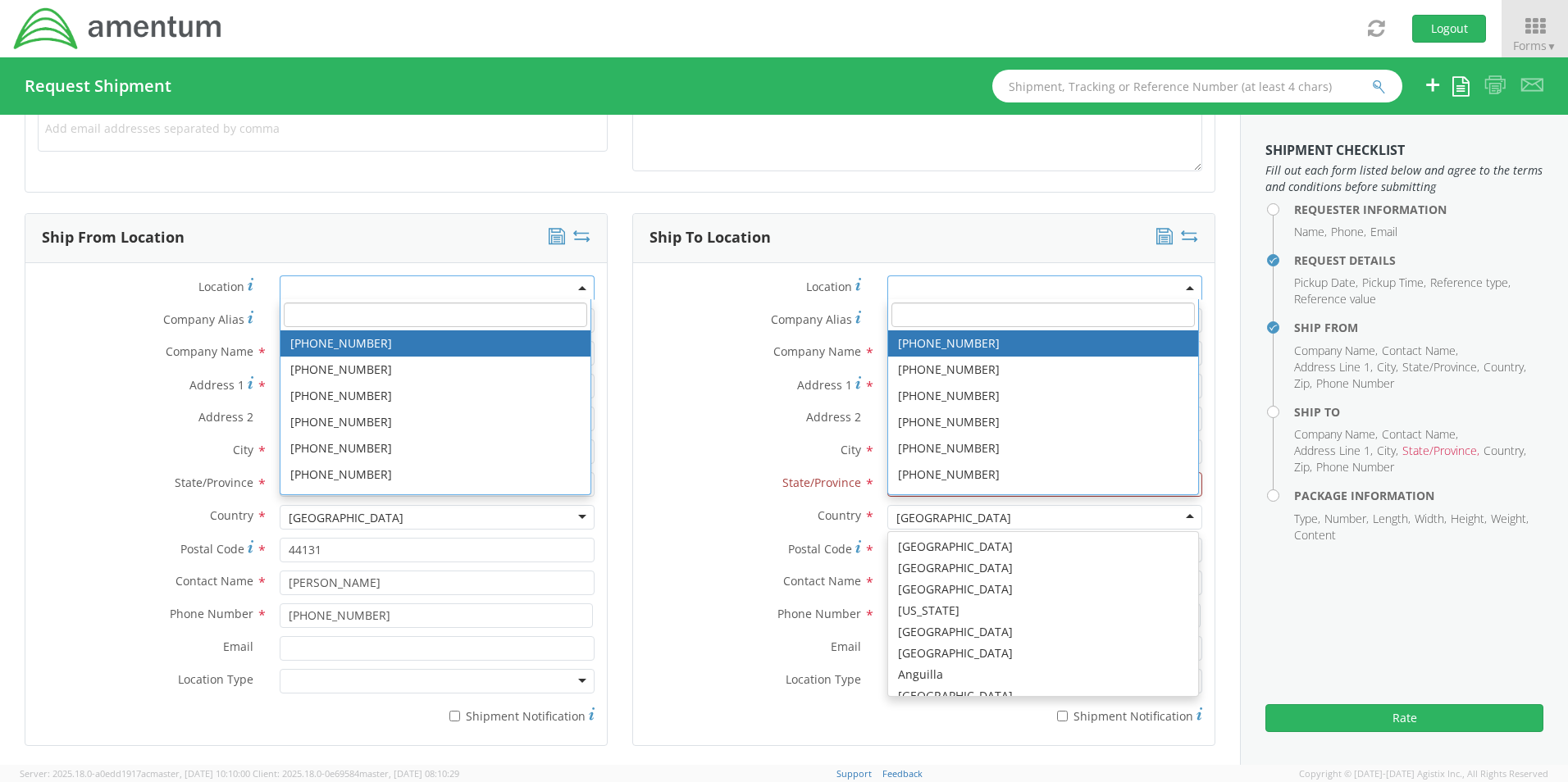
click aside "Shipment Checklist Fill out each form listed below and agree to the terms and c…"
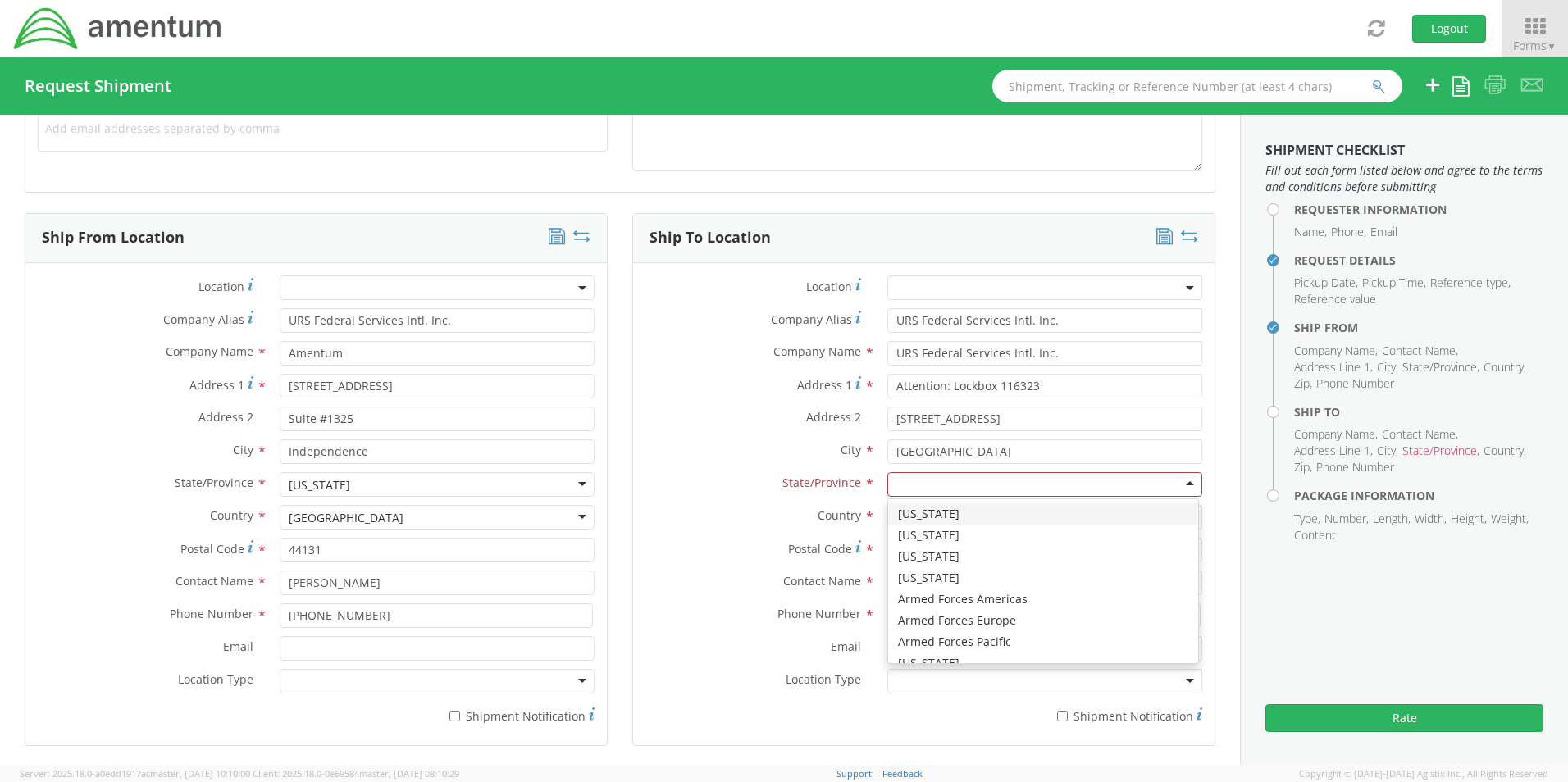
click div
type input "g"
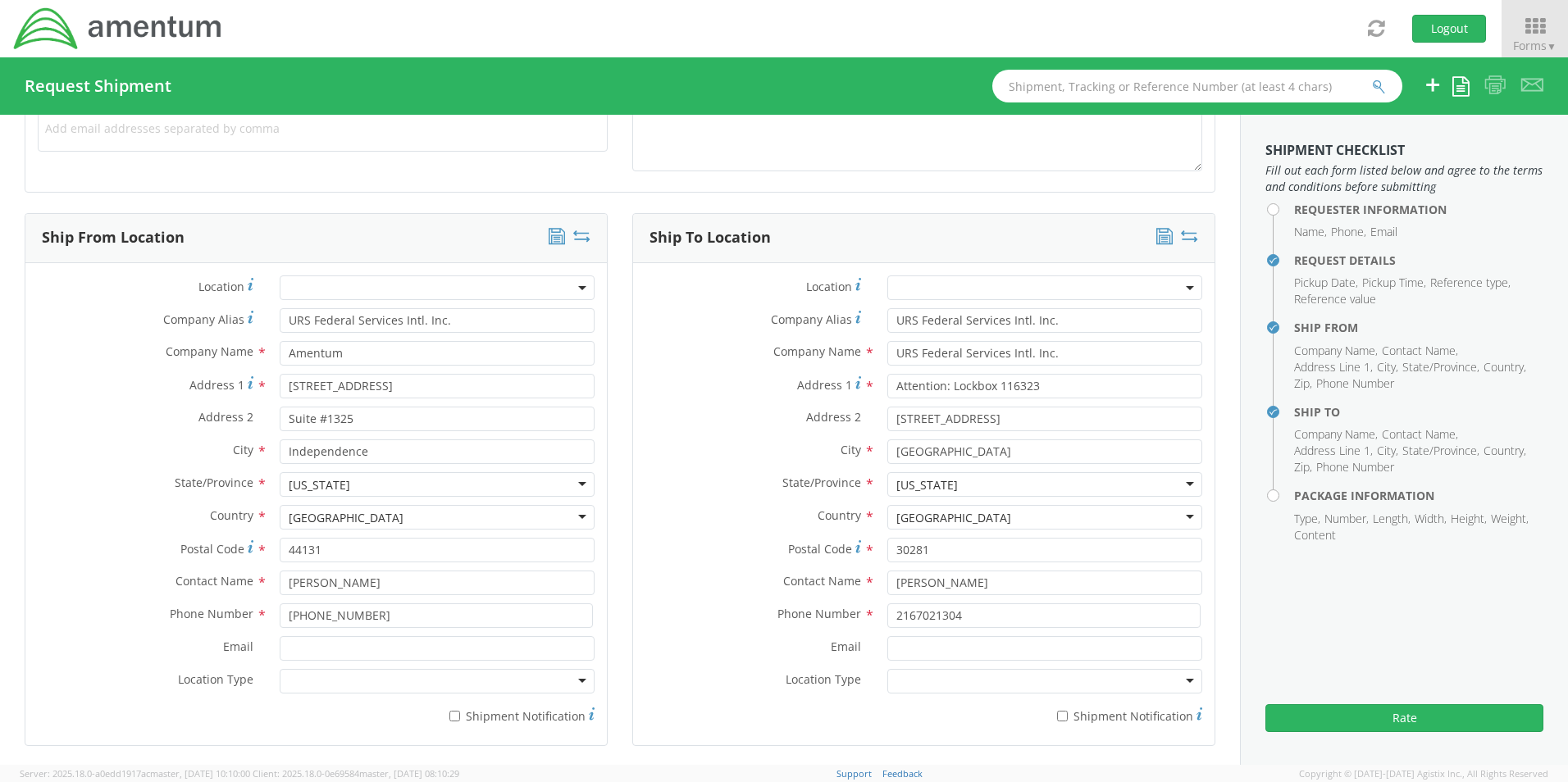
scroll to position [0, 0]
click div
click input "URS Federal Services Intl. Inc."
type input "U"
click label "Company Alias *"
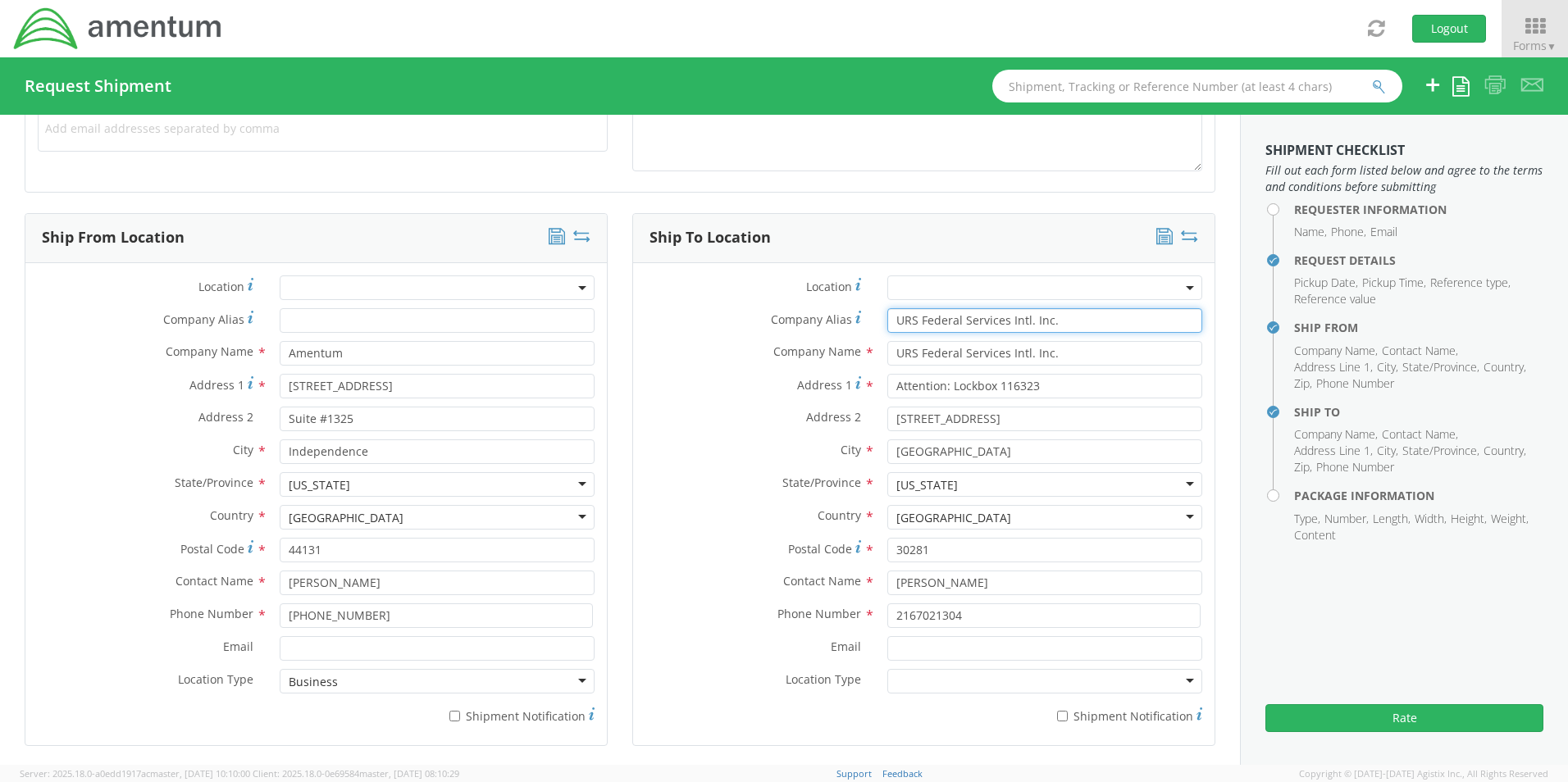
click input "URS Federal Services Intl. Inc."
type input "U"
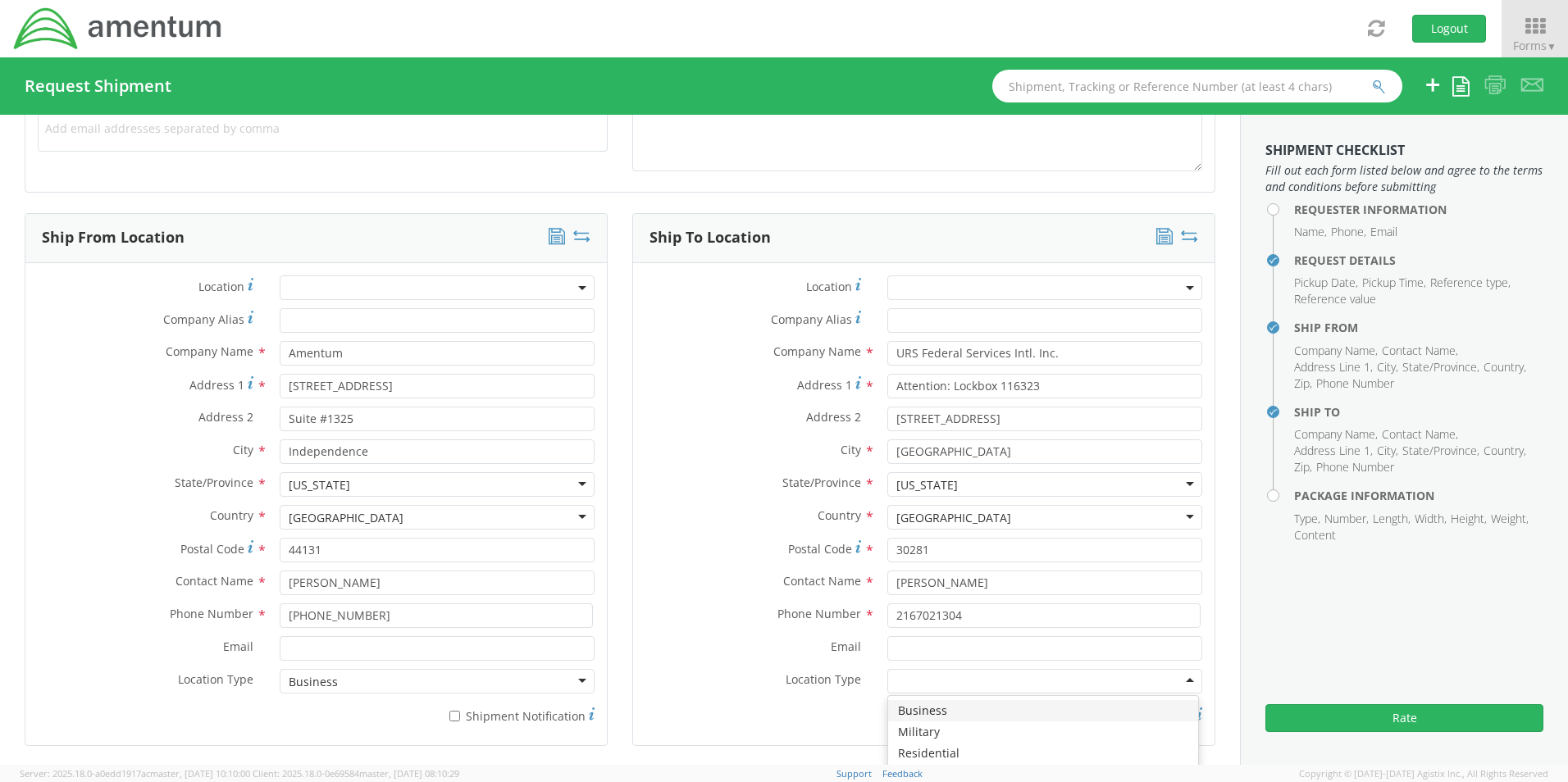
click div
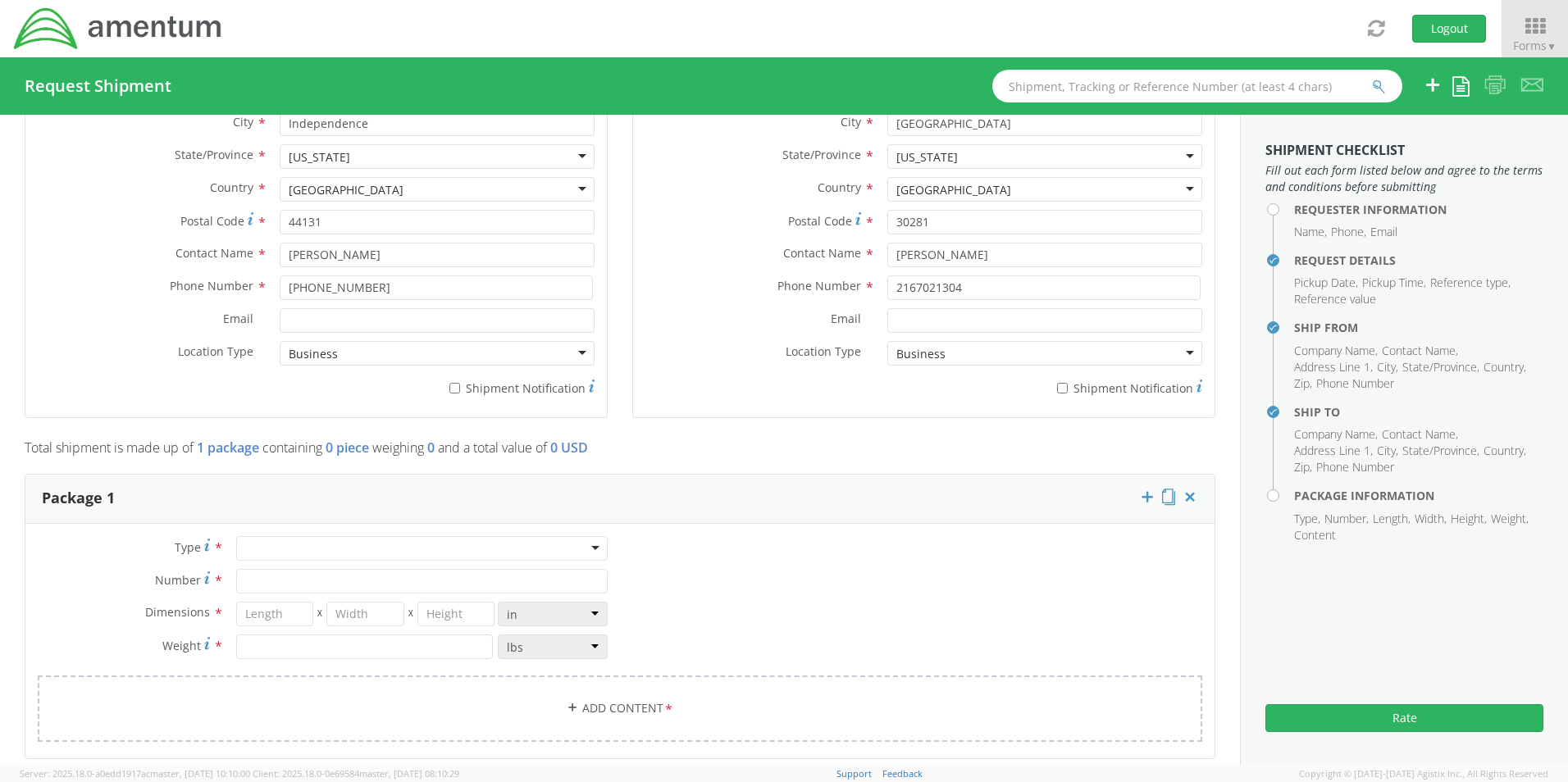
scroll to position [1128, 0]
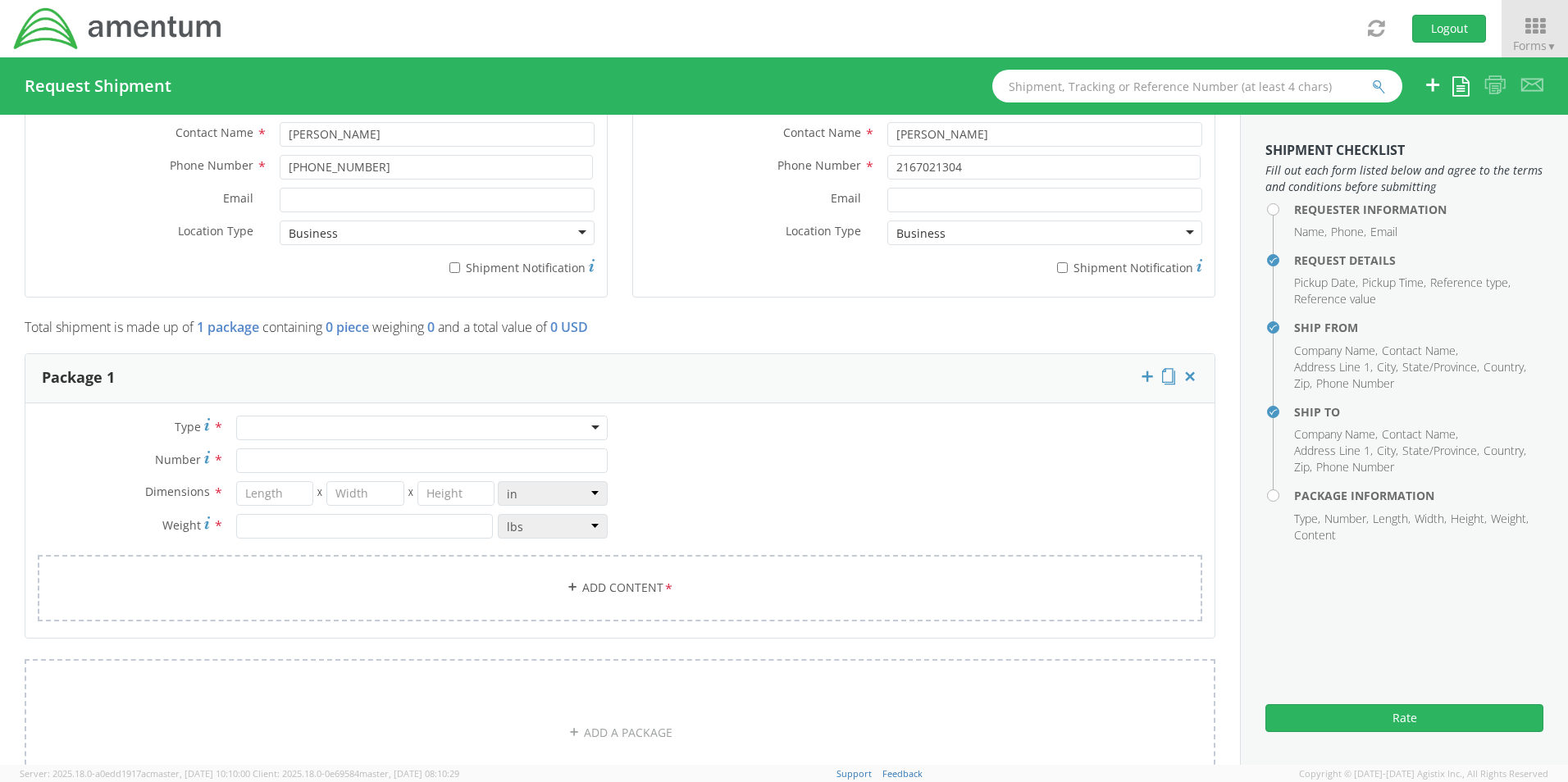
click div
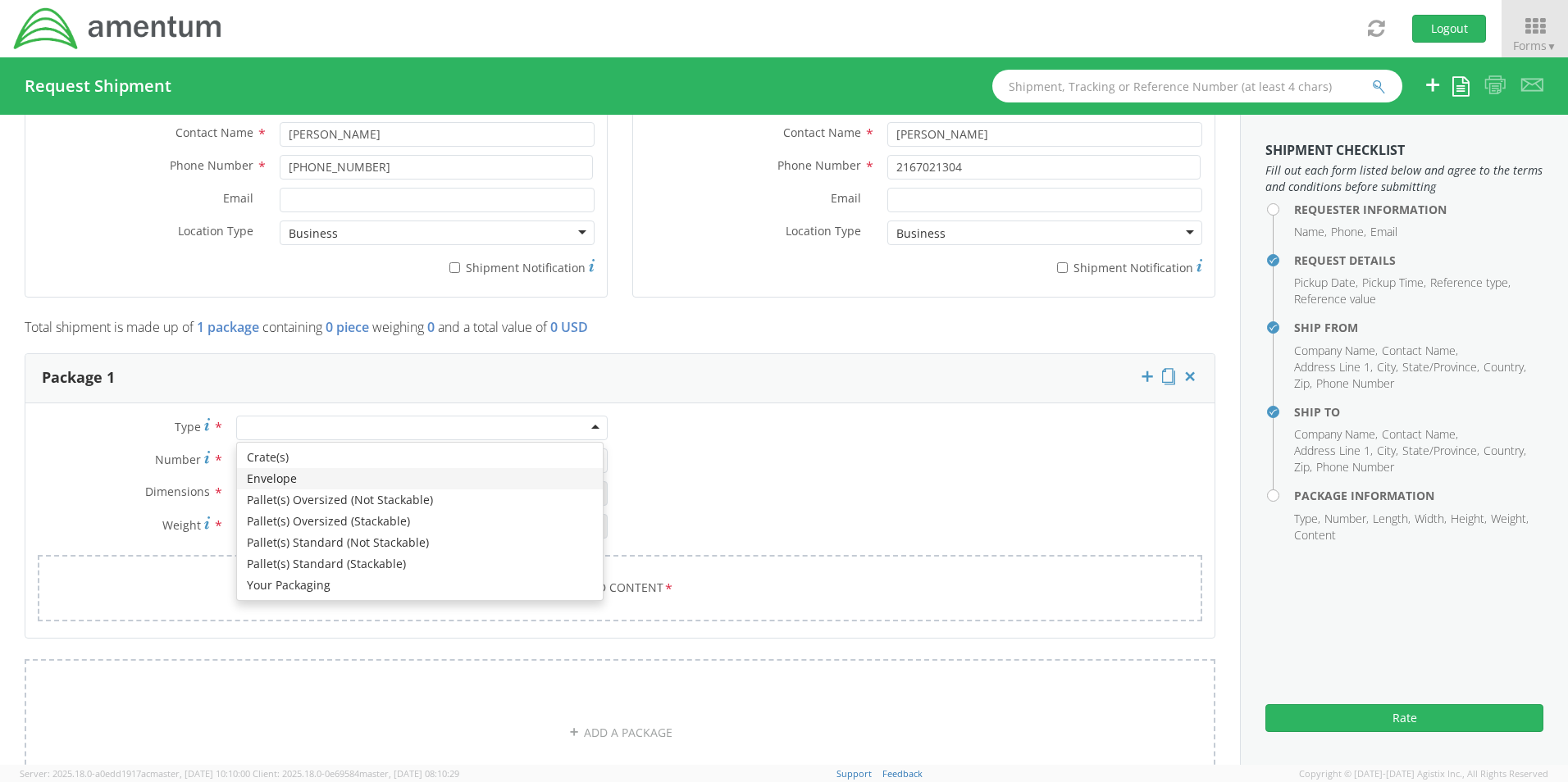
type input "1"
type input "9.5"
type input "12.5"
type input "0.25"
type input "1"
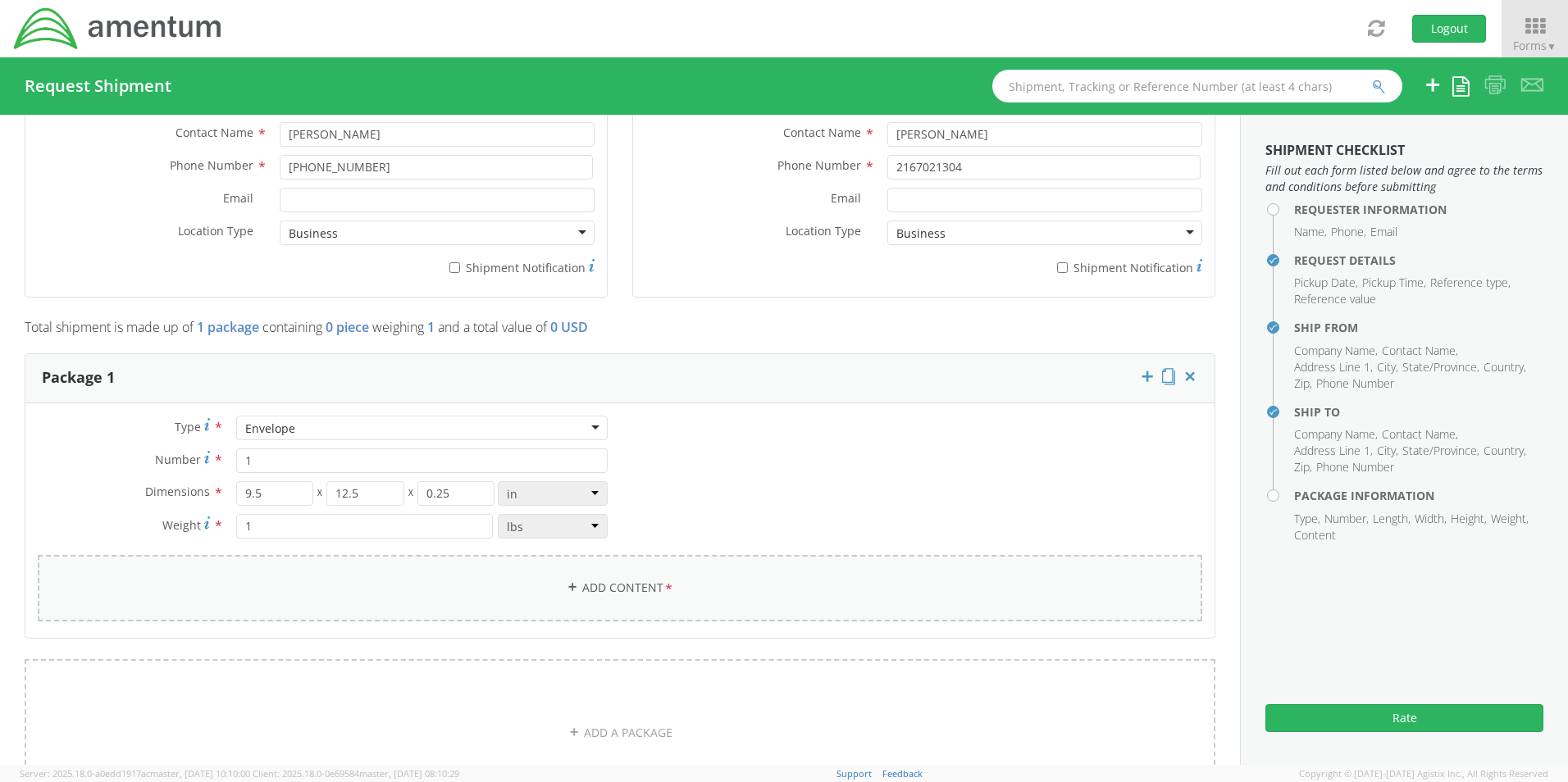
click span "*"
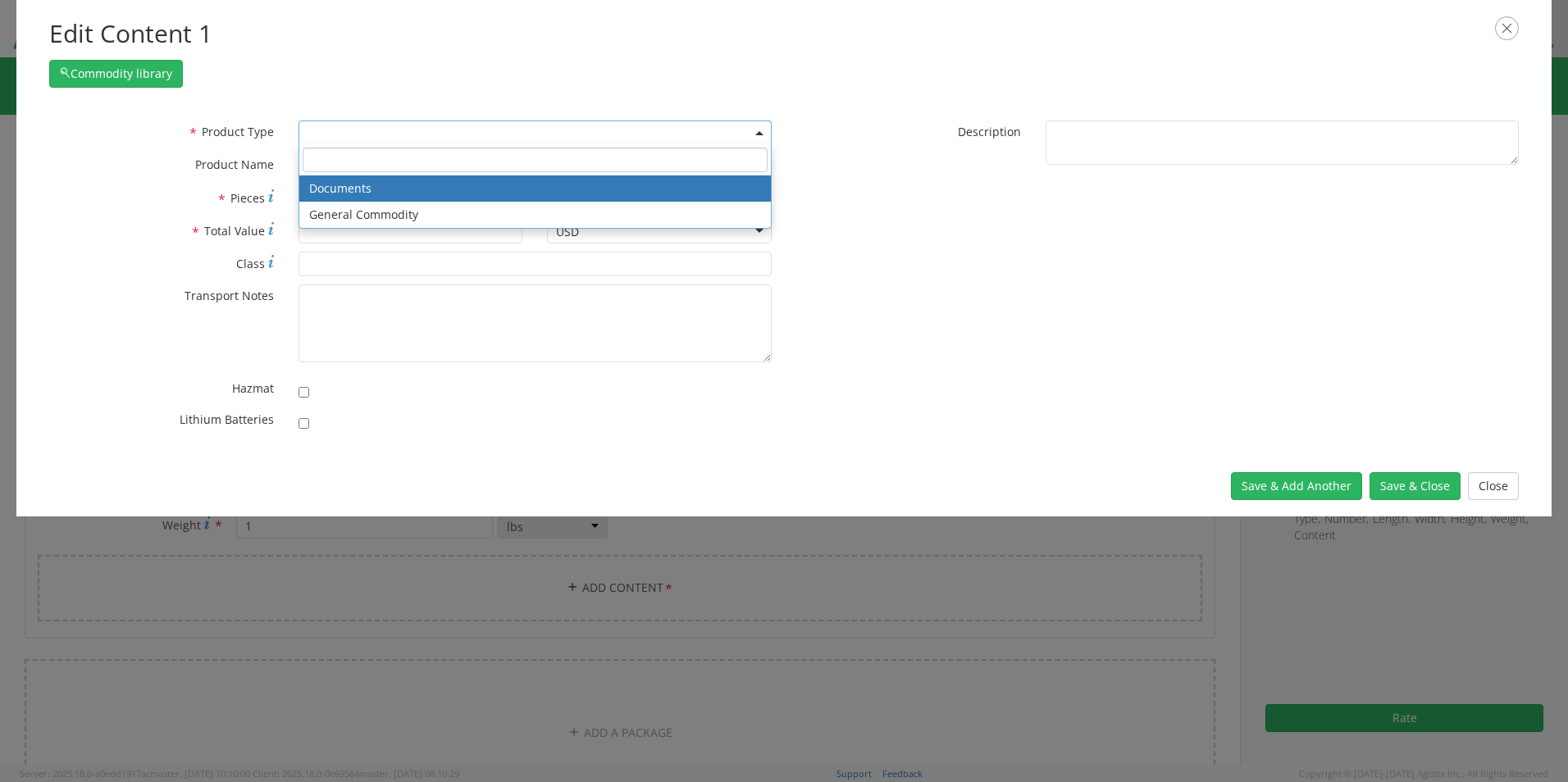
click span
select select "DOCUMENT"
type input "Documents"
type input "1"
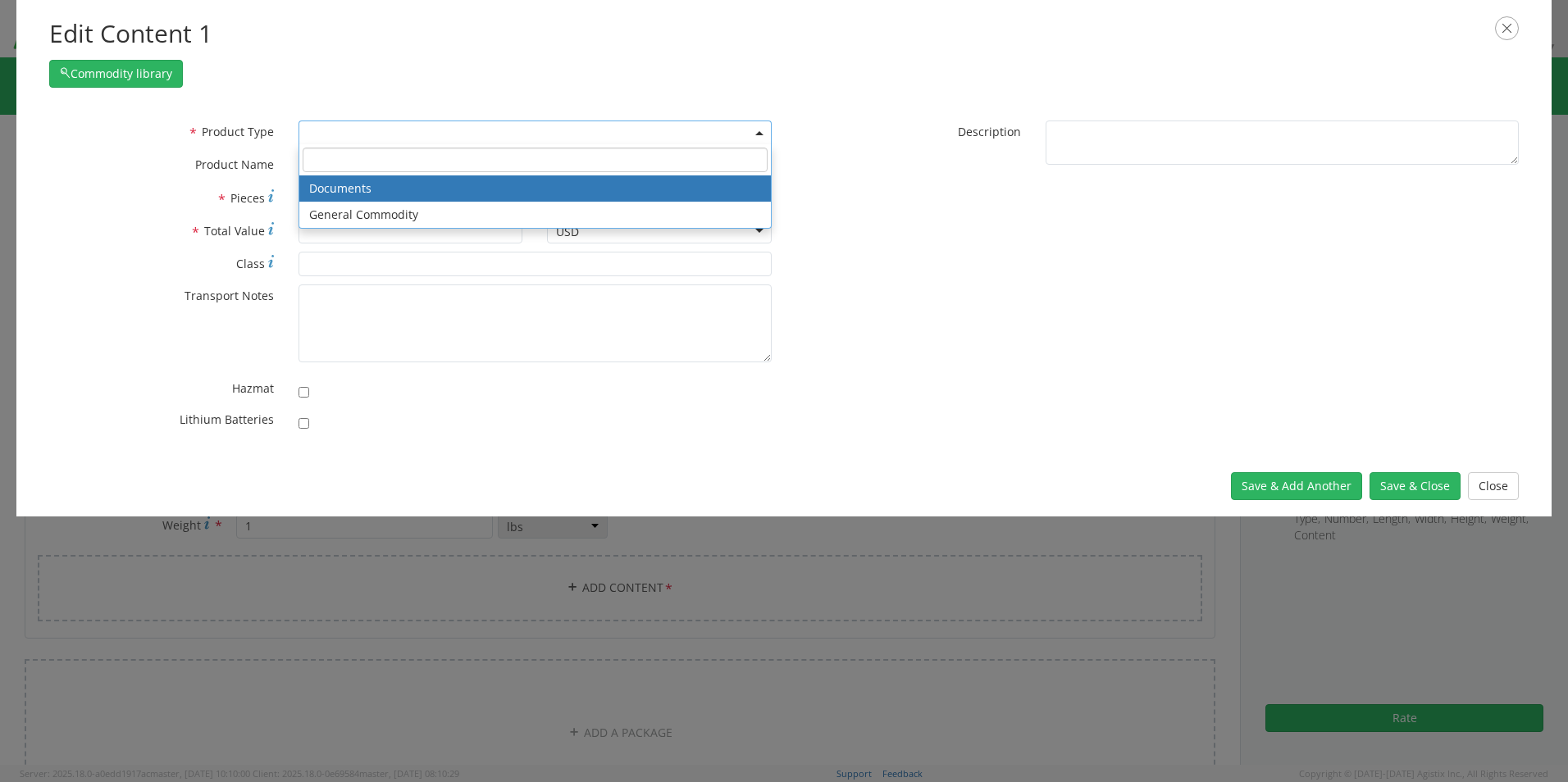
type textarea "Documents"
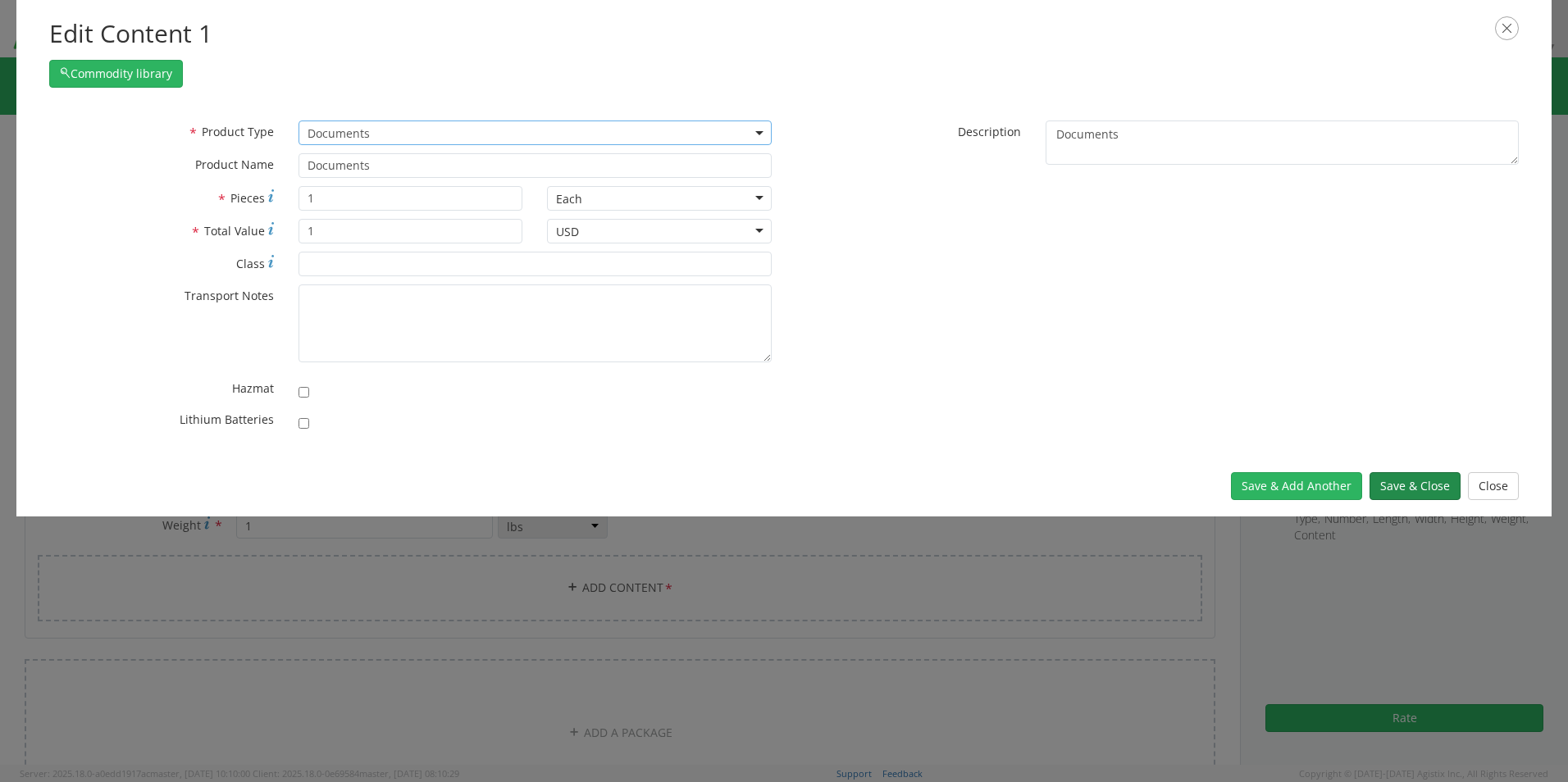
click button "Save & Close"
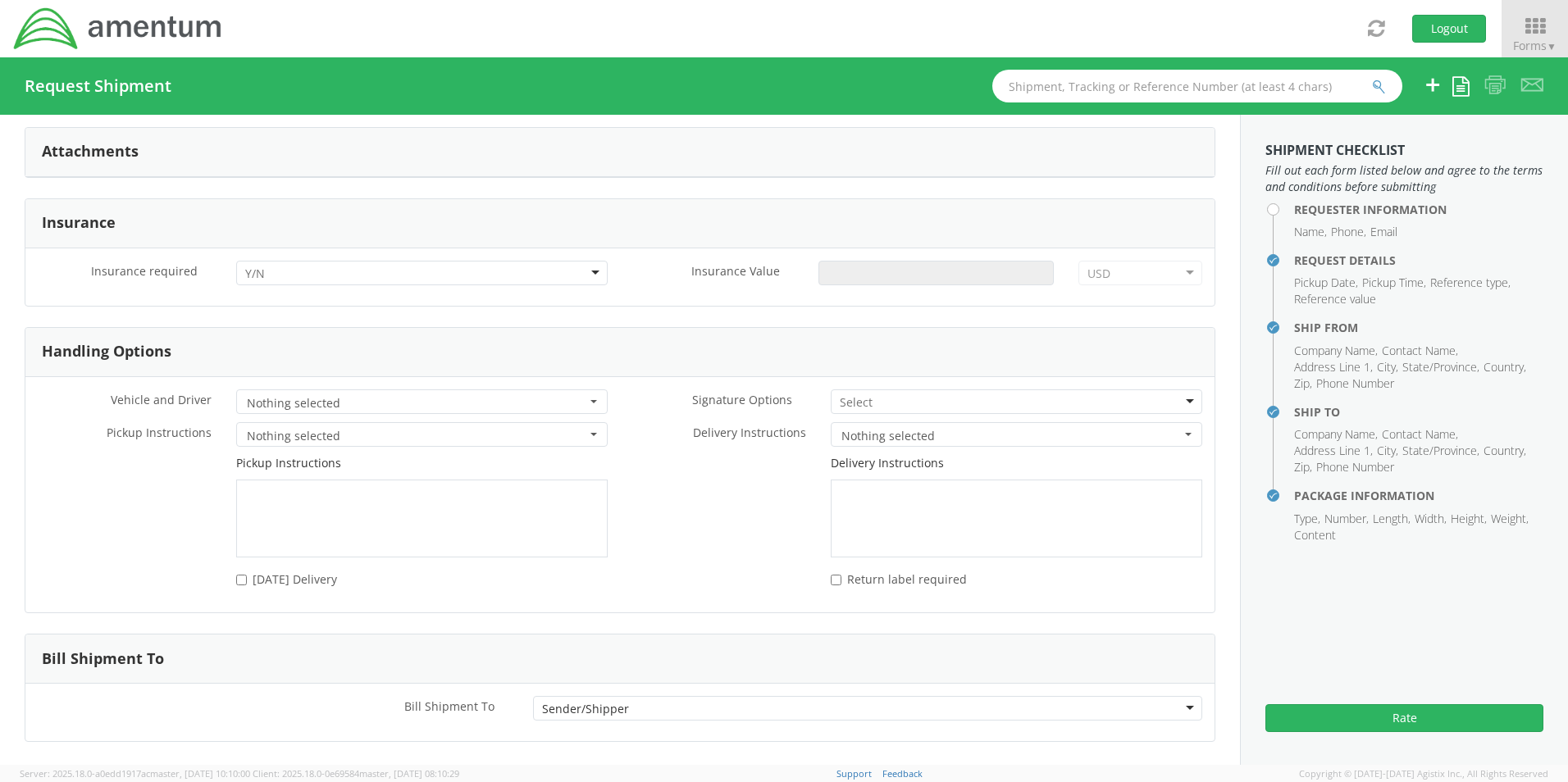
scroll to position [1989, 0]
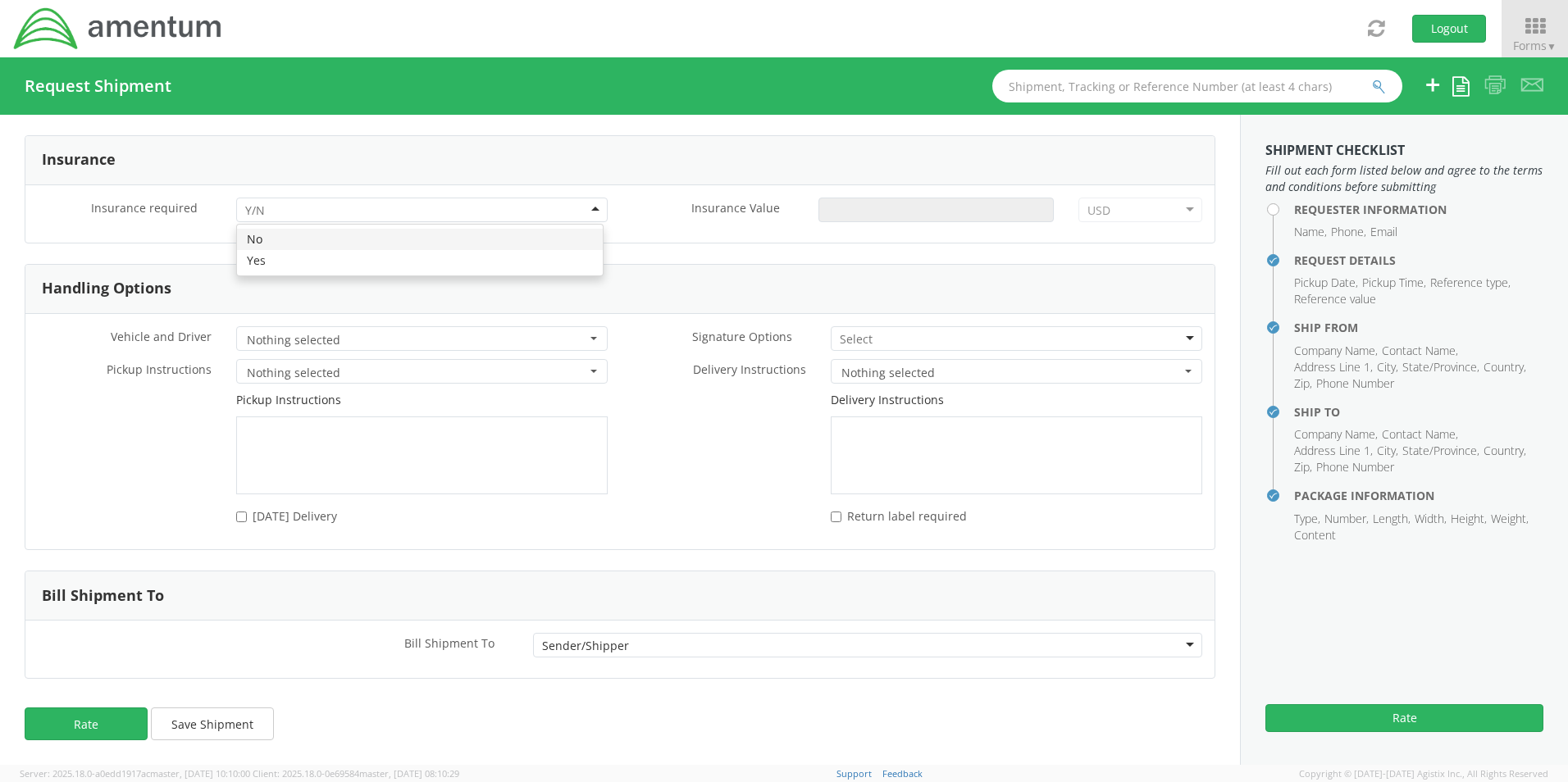
drag, startPoint x: 590, startPoint y: 207, endPoint x: 583, endPoint y: 216, distance: 11.4
click div
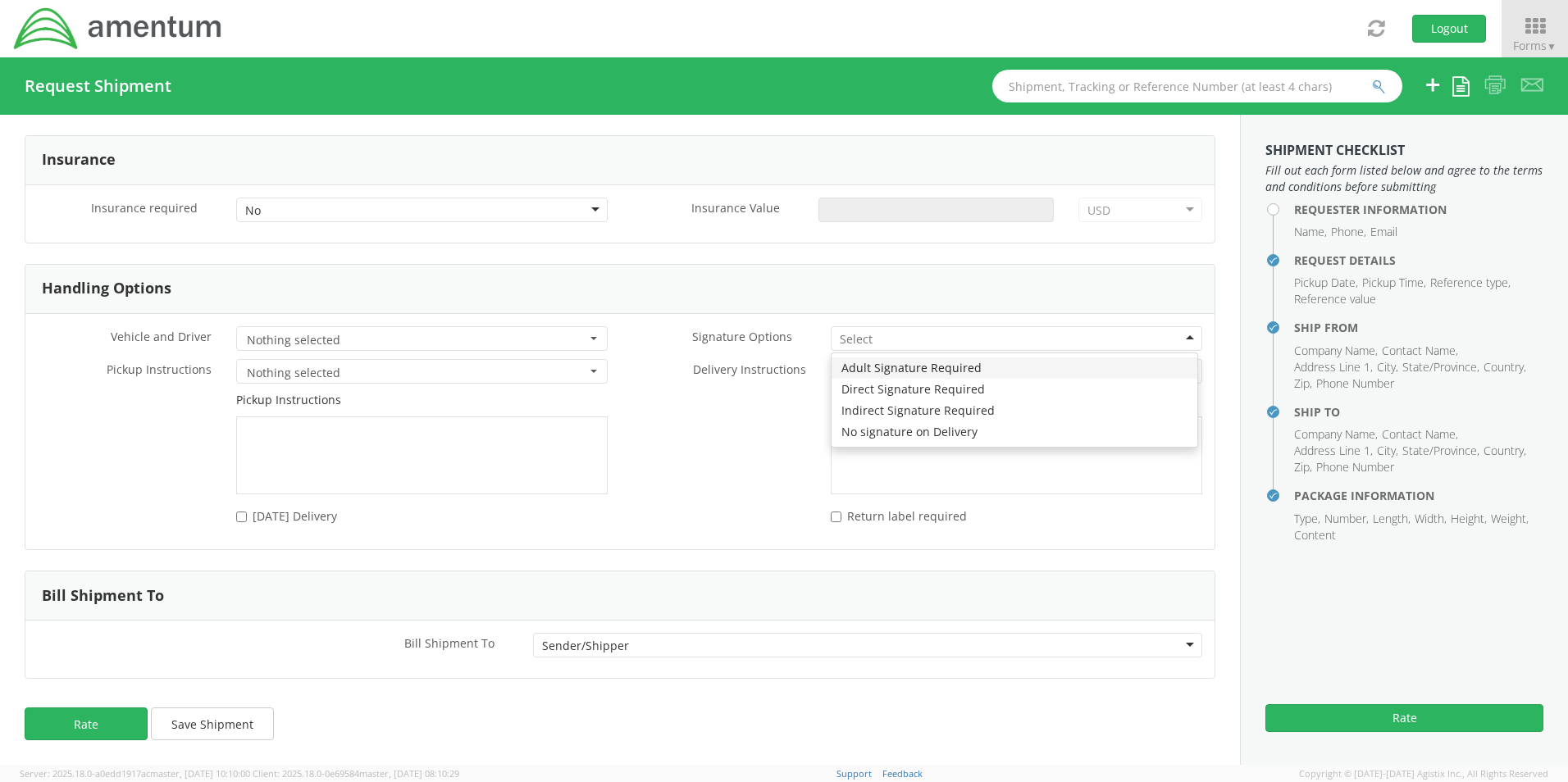
drag, startPoint x: 1179, startPoint y: 335, endPoint x: 1162, endPoint y: 346, distance: 20.2
click div
drag, startPoint x: 1065, startPoint y: 368, endPoint x: 1093, endPoint y: 378, distance: 29.7
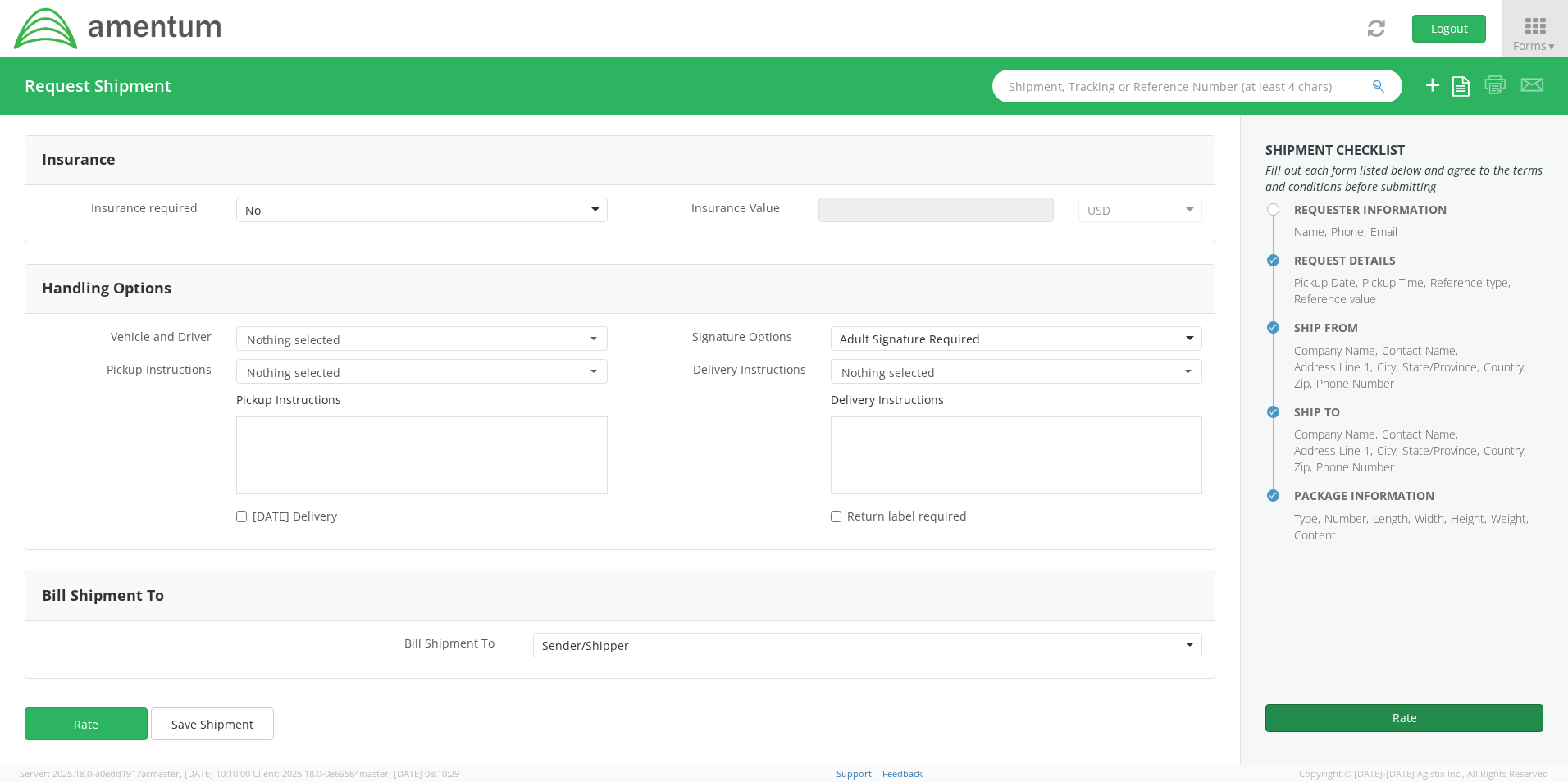
click button "Rate"
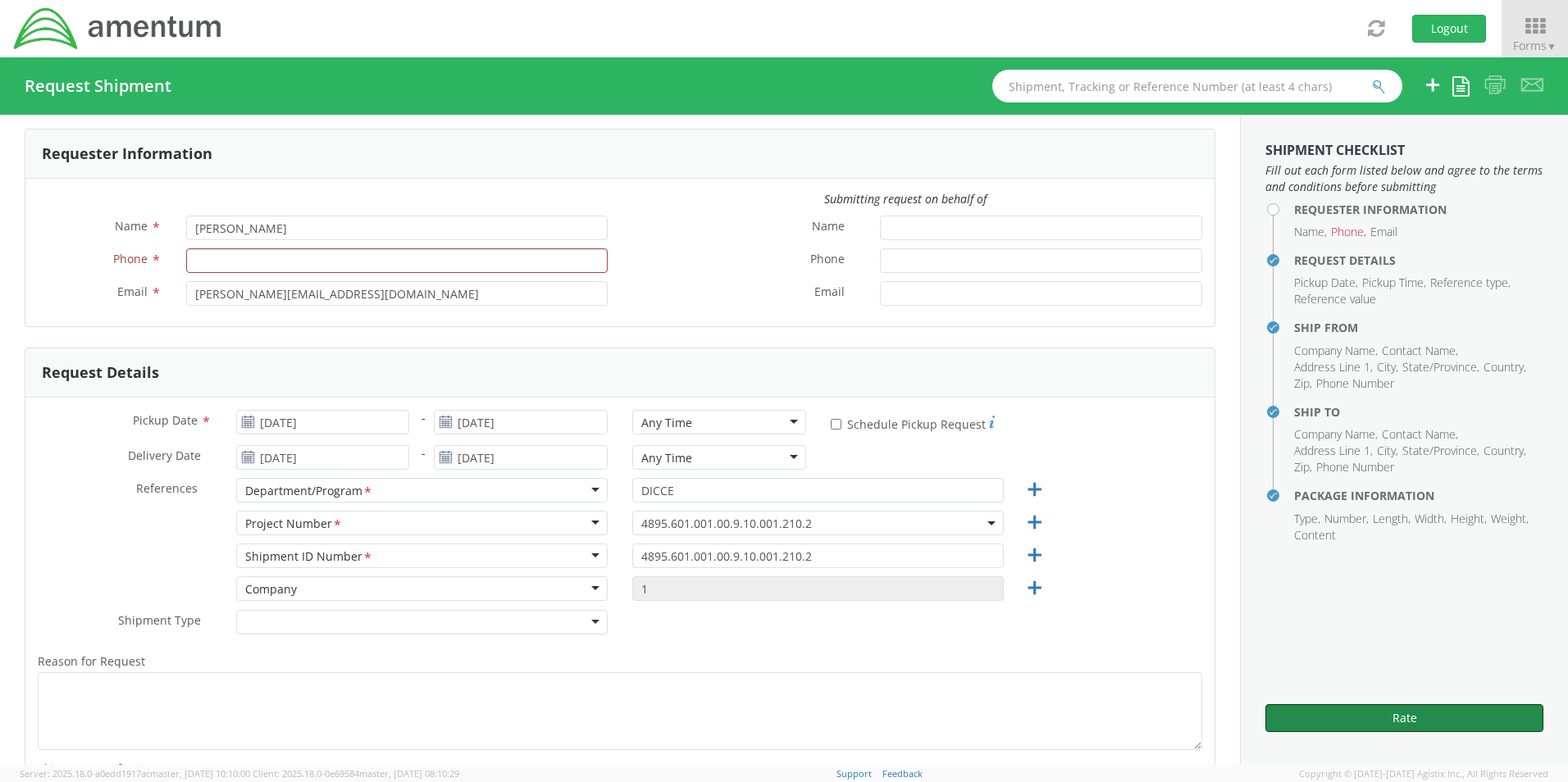
scroll to position [0, 0]
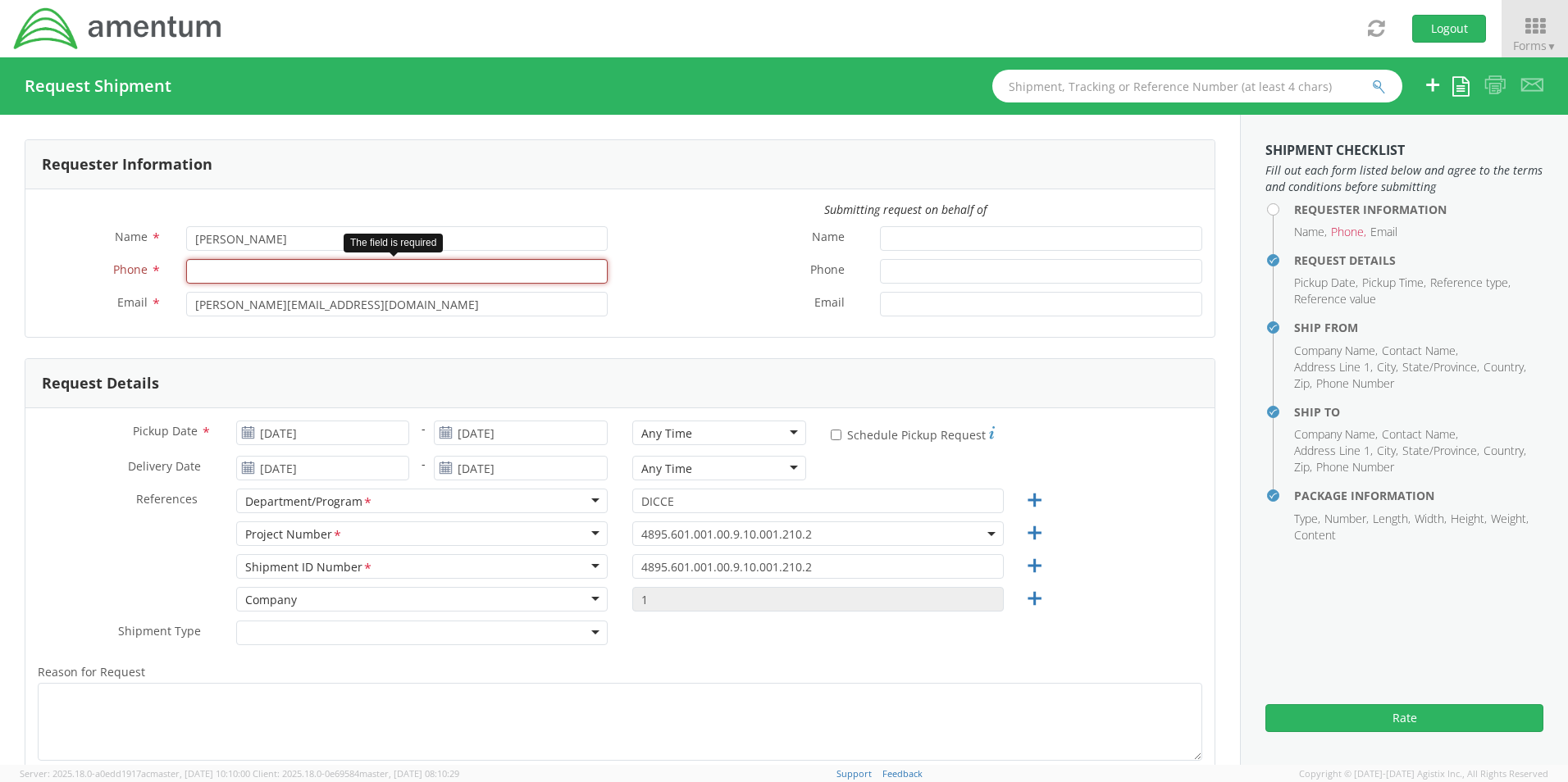
click input "Phone *"
type input "2162251295"
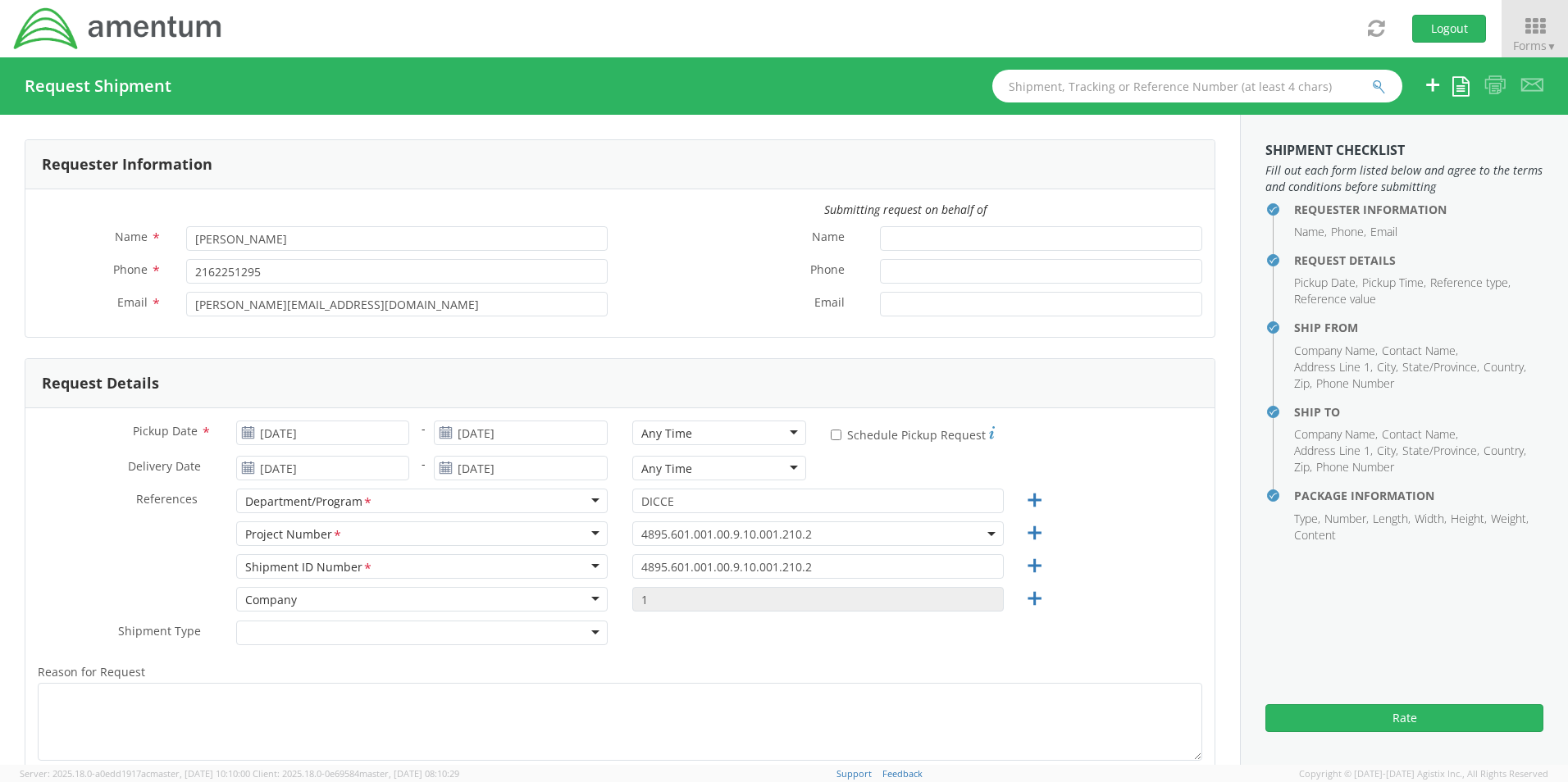
click label "Phone *"
click input "Phone *"
click button "Rate"
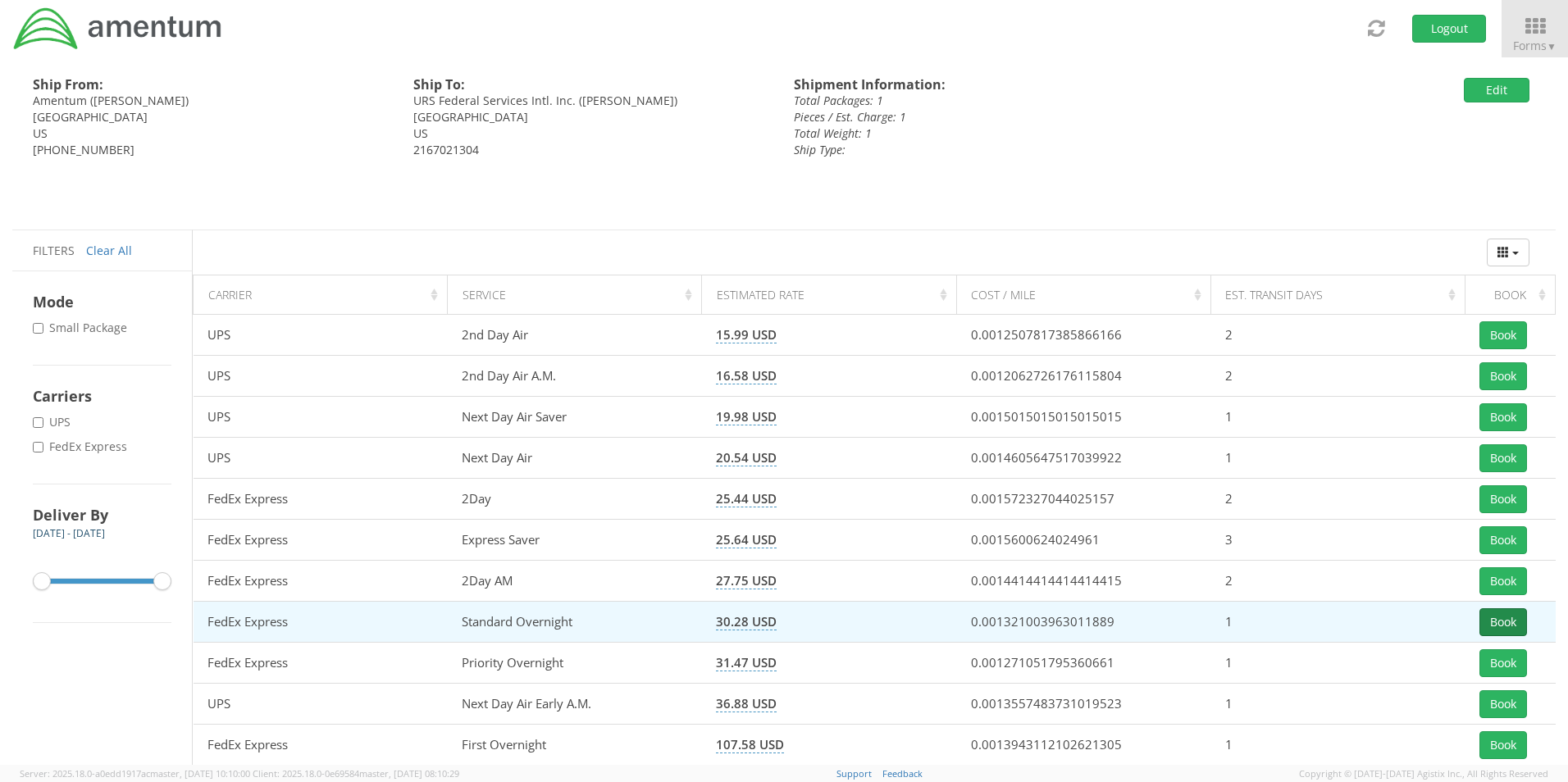
click button "Book"
